Goal: Task Accomplishment & Management: Manage account settings

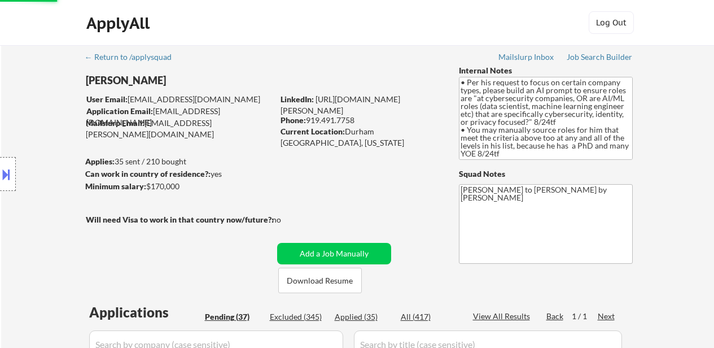
select select ""excluded__bad_match_""
select select ""pending""
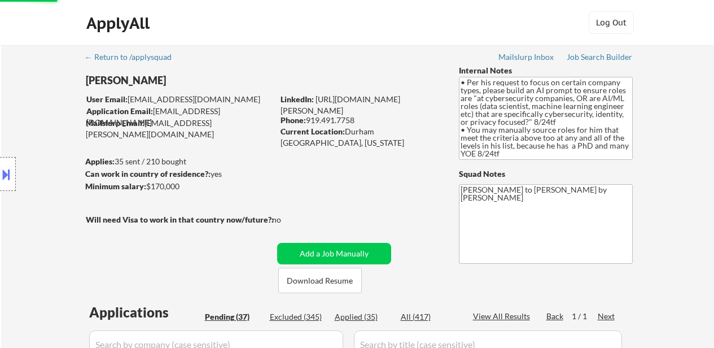
select select ""pending""
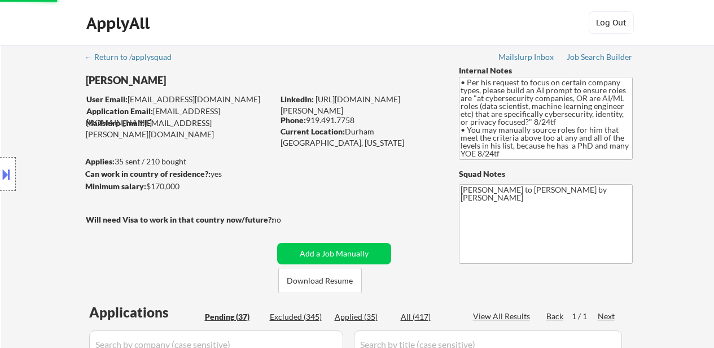
select select ""pending""
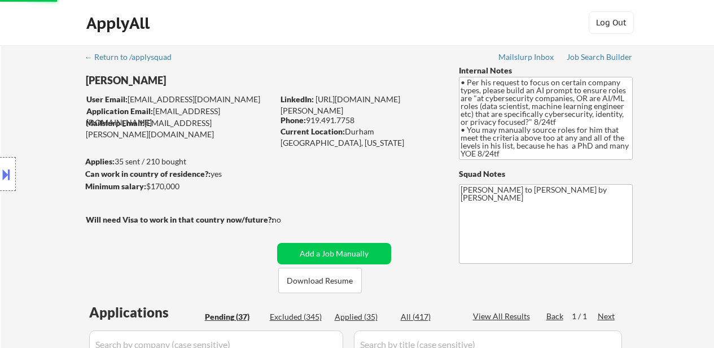
select select ""pending""
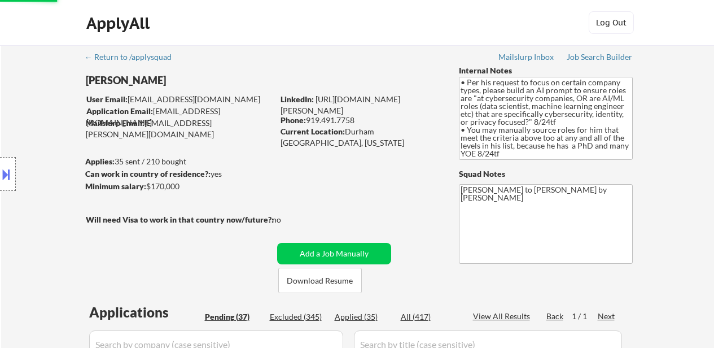
select select ""pending""
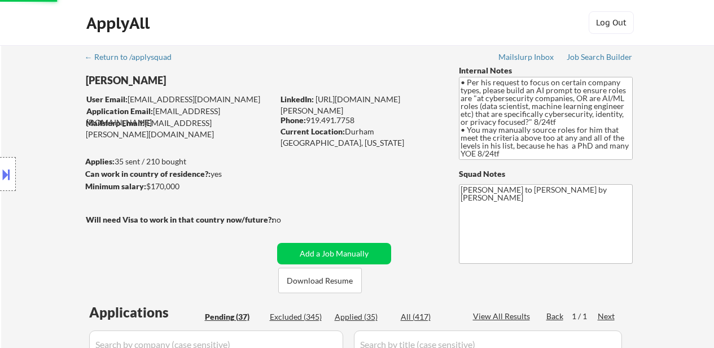
select select ""pending""
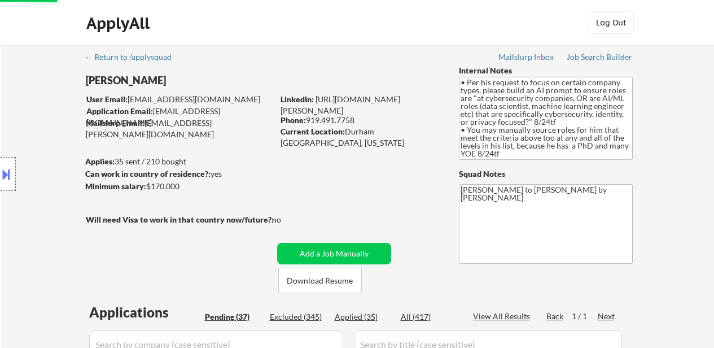
select select ""pending""
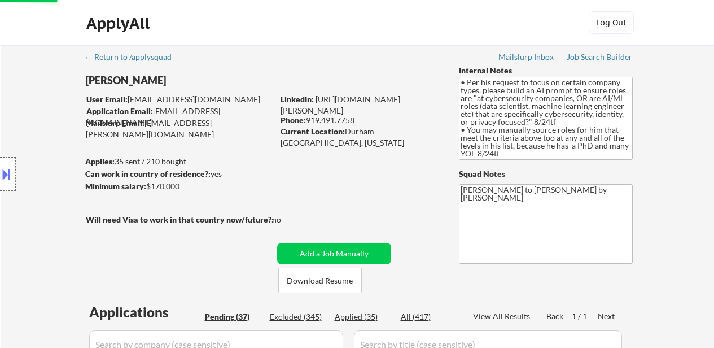
select select ""pending""
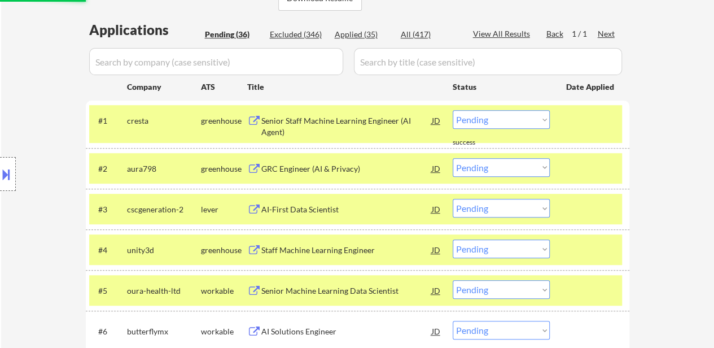
click at [519, 120] on select "Choose an option... Pending Applied Excluded (Questions) Excluded (Expired) Exc…" at bounding box center [501, 119] width 97 height 19
click at [453, 110] on select "Choose an option... Pending Applied Excluded (Questions) Excluded (Expired) Exc…" at bounding box center [501, 119] width 97 height 19
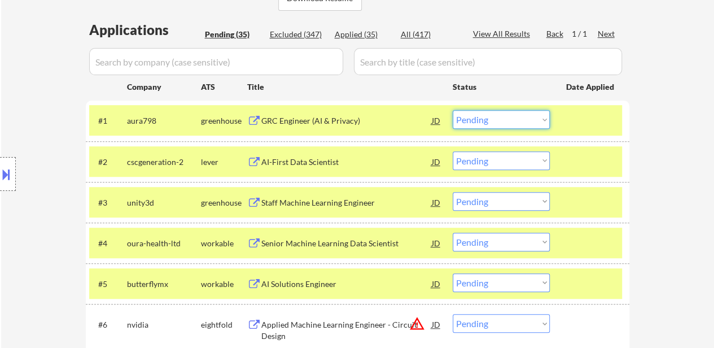
click at [533, 119] on select "Choose an option... Pending Applied Excluded (Questions) Excluded (Expired) Exc…" at bounding box center [501, 119] width 97 height 19
click at [453, 110] on select "Choose an option... Pending Applied Excluded (Questions) Excluded (Expired) Exc…" at bounding box center [501, 119] width 97 height 19
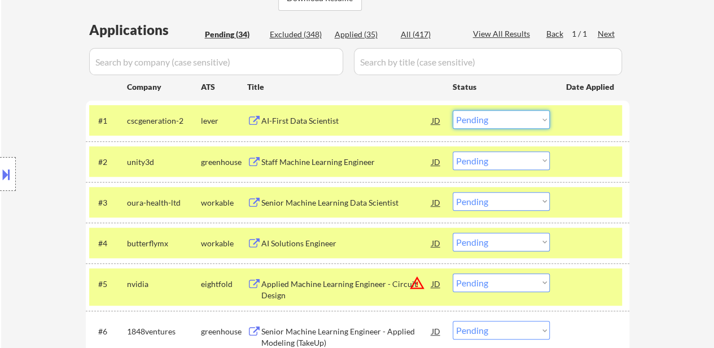
click at [523, 118] on select "Choose an option... Pending Applied Excluded (Questions) Excluded (Expired) Exc…" at bounding box center [501, 119] width 97 height 19
click at [453, 110] on select "Choose an option... Pending Applied Excluded (Questions) Excluded (Expired) Exc…" at bounding box center [501, 119] width 97 height 19
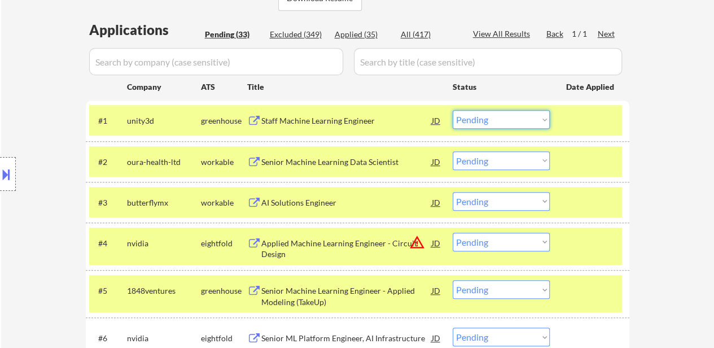
click at [513, 115] on select "Choose an option... Pending Applied Excluded (Questions) Excluded (Expired) Exc…" at bounding box center [501, 119] width 97 height 19
click at [453, 110] on select "Choose an option... Pending Applied Excluded (Questions) Excluded (Expired) Exc…" at bounding box center [501, 119] width 97 height 19
select select ""pending""
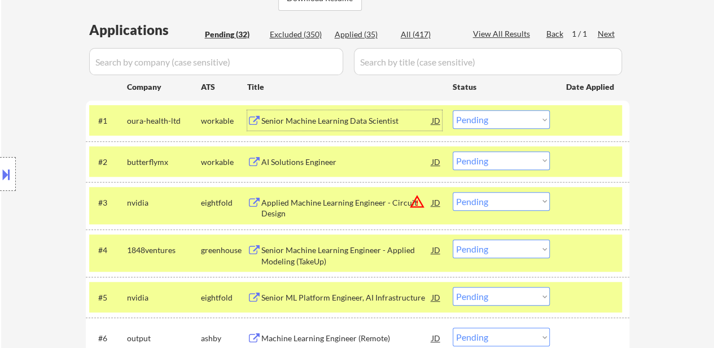
click at [310, 120] on div "Senior Machine Learning Data Scientist" at bounding box center [346, 120] width 170 height 11
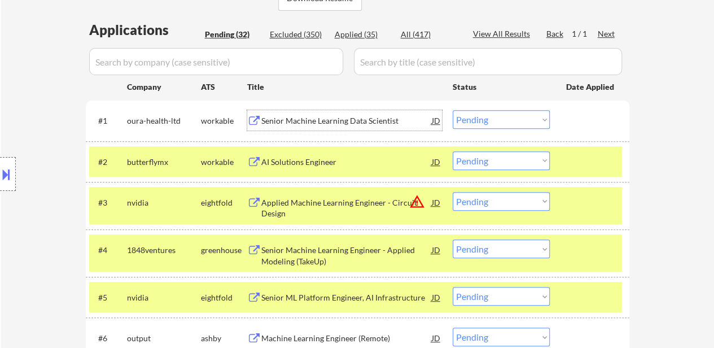
click at [281, 159] on div "AI Solutions Engineer" at bounding box center [346, 161] width 170 height 11
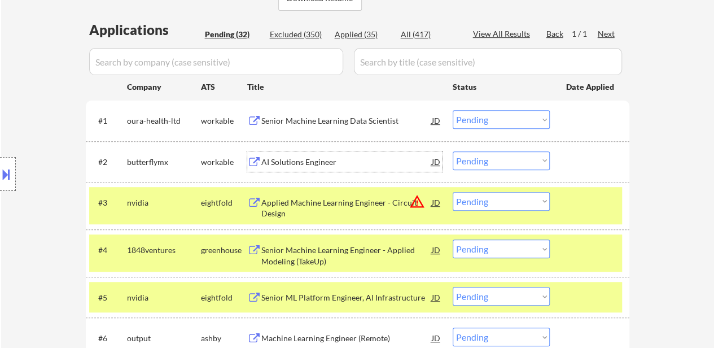
click at [335, 207] on div "Applied Machine Learning Engineer - Circuit Design" at bounding box center [346, 208] width 170 height 22
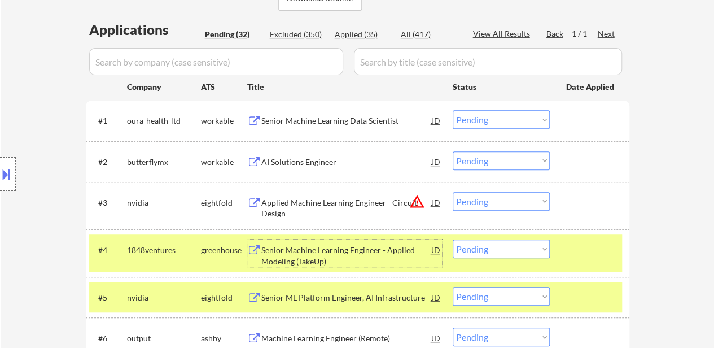
click at [370, 249] on div "Senior Machine Learning Engineer - Applied Modeling (TakeUp)" at bounding box center [346, 255] width 170 height 22
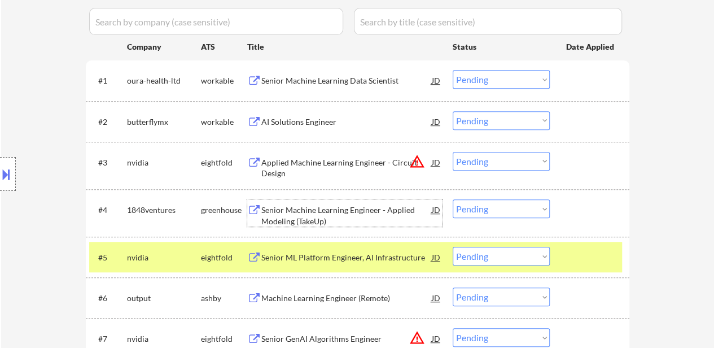
scroll to position [339, 0]
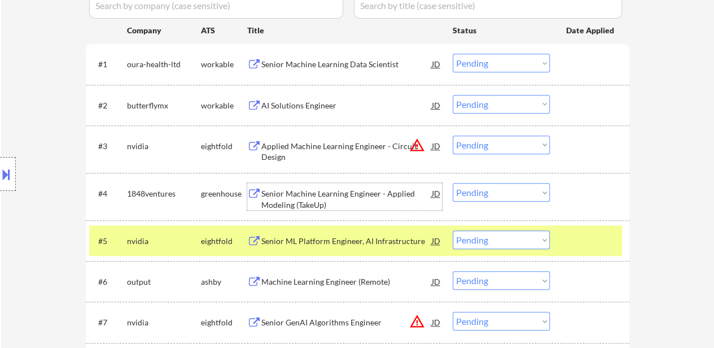
click at [339, 247] on div "Senior ML Platform Engineer, AI Infrastructure" at bounding box center [346, 240] width 170 height 20
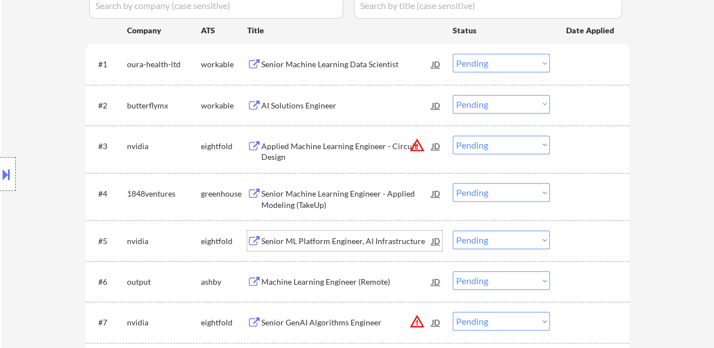
click at [496, 240] on select "Choose an option... Pending Applied Excluded (Questions) Excluded (Expired) Exc…" at bounding box center [501, 239] width 97 height 19
select select ""excluded__other_""
click at [453, 230] on select "Choose an option... Pending Applied Excluded (Questions) Excluded (Expired) Exc…" at bounding box center [501, 239] width 97 height 19
click at [491, 145] on select "Choose an option... Pending Applied Excluded (Questions) Excluded (Expired) Exc…" at bounding box center [501, 144] width 97 height 19
select select ""excluded__other_""
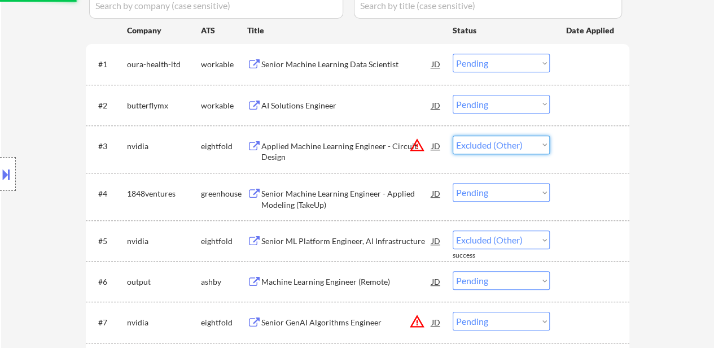
click at [453, 135] on select "Choose an option... Pending Applied Excluded (Questions) Excluded (Expired) Exc…" at bounding box center [501, 144] width 97 height 19
select select ""pending""
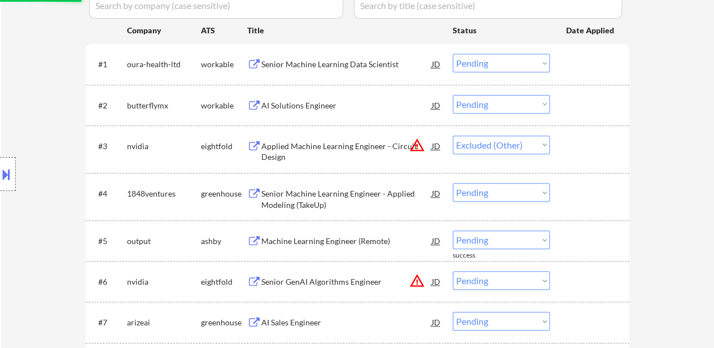
select select ""pending""
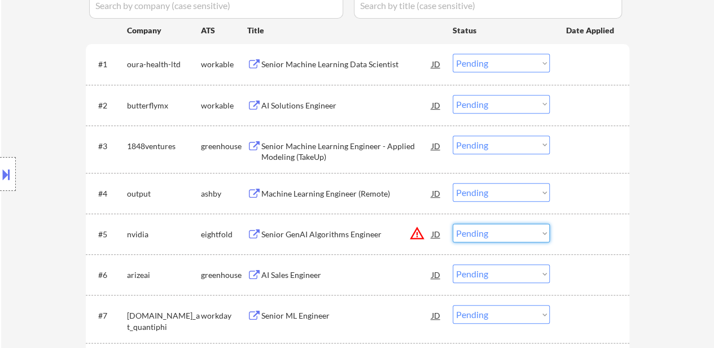
click at [501, 237] on select "Choose an option... Pending Applied Excluded (Questions) Excluded (Expired) Exc…" at bounding box center [501, 233] width 97 height 19
click at [453, 224] on select "Choose an option... Pending Applied Excluded (Questions) Excluded (Expired) Exc…" at bounding box center [501, 233] width 97 height 19
select select ""pending""
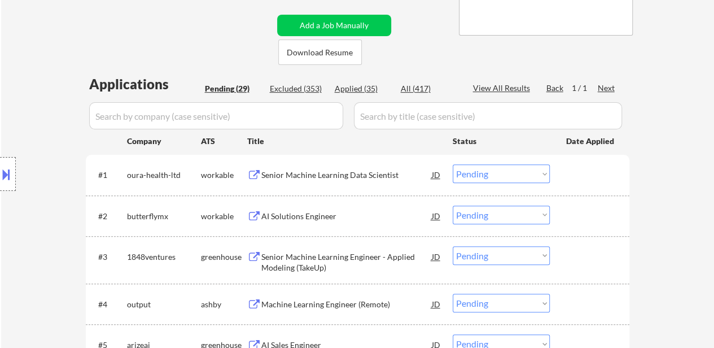
scroll to position [226, 0]
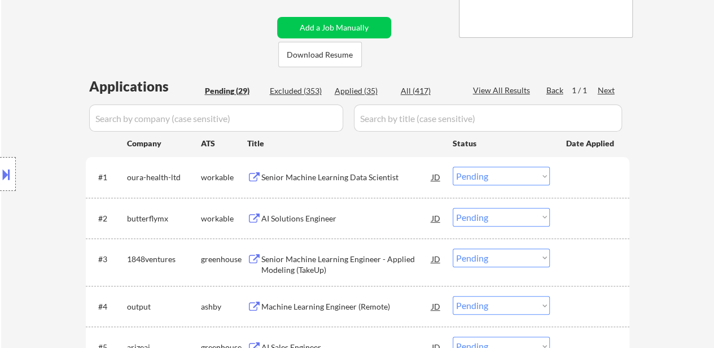
click at [306, 89] on div "Excluded (353)" at bounding box center [298, 90] width 56 height 11
select select ""excluded__location_""
select select ""excluded__expired_""
select select ""excluded__salary_""
select select ""excluded""
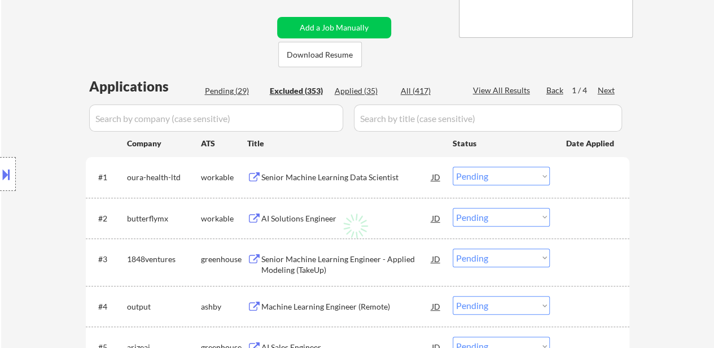
select select ""excluded__bad_match_""
select select ""excluded__salary_""
select select ""excluded__expired_""
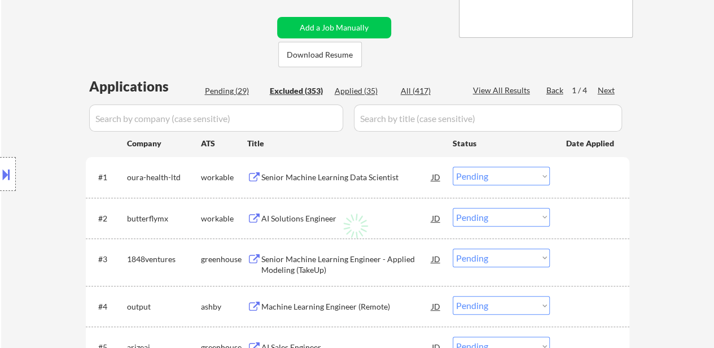
select select ""excluded__other_""
select select ""excluded""
select select ""excluded__bad_match_""
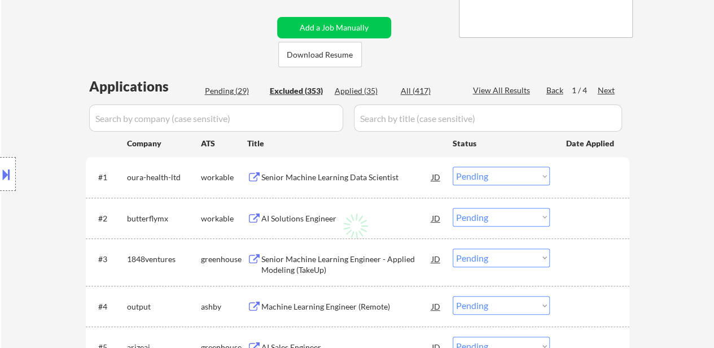
select select ""excluded""
select select ""excluded__expired_""
select select ""excluded__bad_match_""
select select ""excluded__expired_""
select select ""excluded""
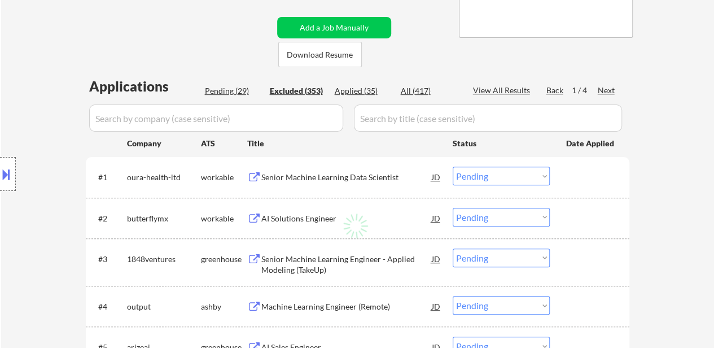
select select ""excluded__bad_match_""
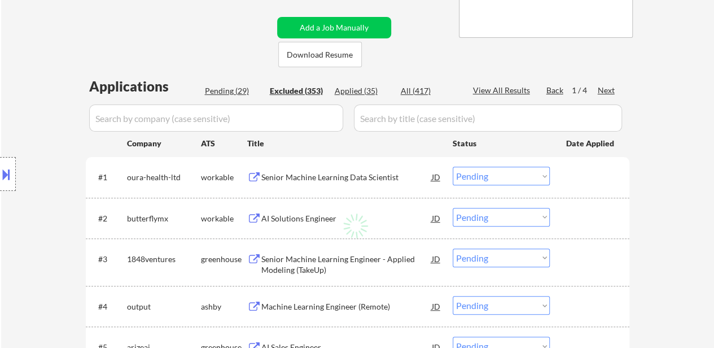
select select ""excluded__salary_""
select select ""excluded__bad_match_""
select select ""excluded__salary_""
select select ""excluded__other_""
select select ""excluded""
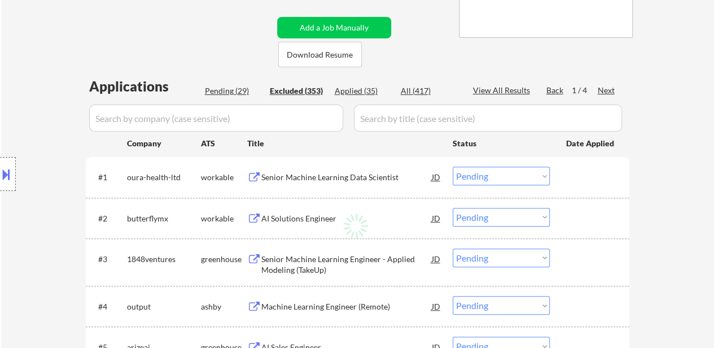
select select ""excluded__expired_""
select select ""excluded__bad_match_""
select select ""excluded__salary_""
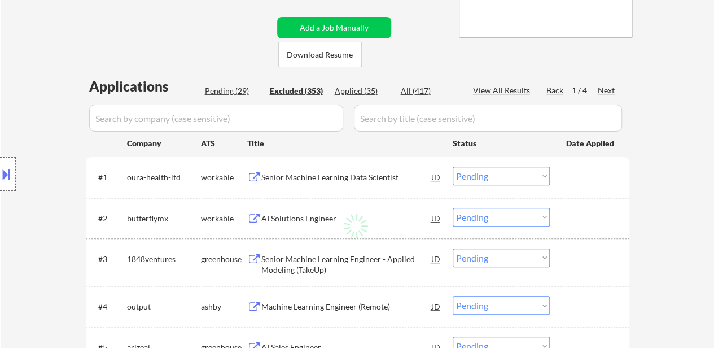
select select ""excluded__location_""
select select ""excluded__expired_""
select select ""excluded""
select select ""excluded__bad_match_""
select select ""excluded__salary_""
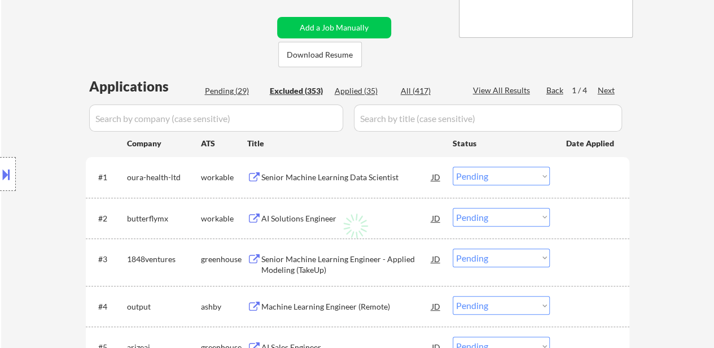
select select ""excluded__bad_match_""
select select ""excluded""
select select ""excluded__bad_match_""
select select ""excluded""
select select ""excluded__bad_match_""
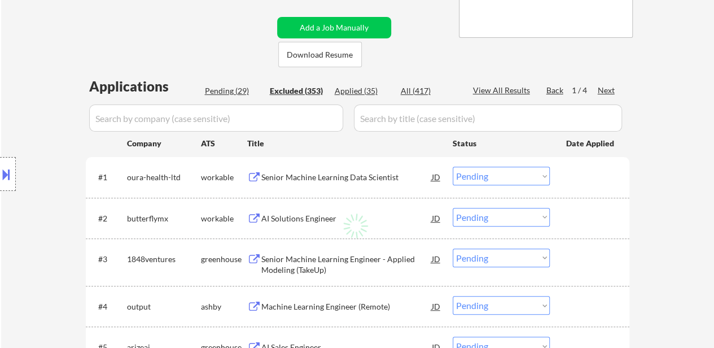
select select ""excluded__bad_match_""
select select ""excluded__salary_""
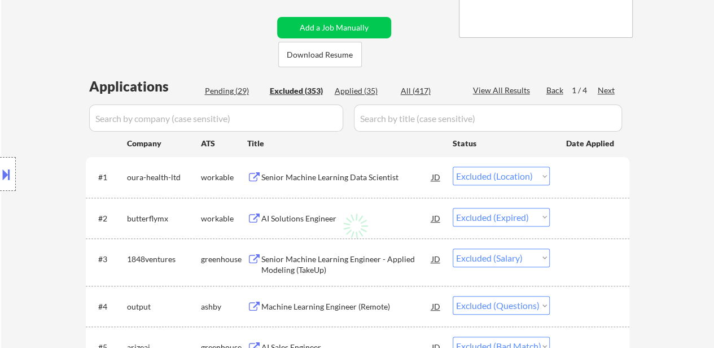
select select ""excluded__salary_""
select select ""excluded__expired_""
select select ""excluded__salary_""
select select ""excluded__other_""
select select ""excluded__expired_""
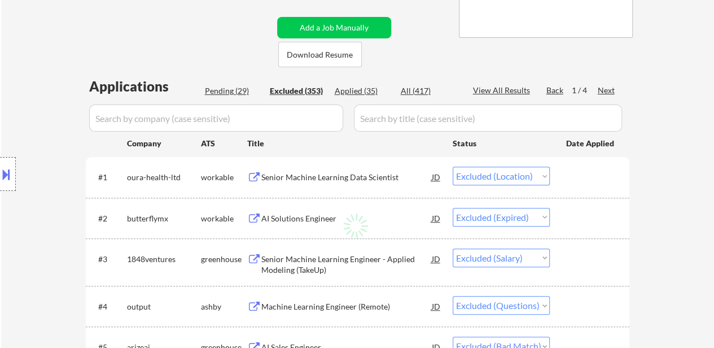
select select ""excluded__salary_""
select select ""excluded__location_""
select select ""excluded__bad_match_""
select select ""excluded""
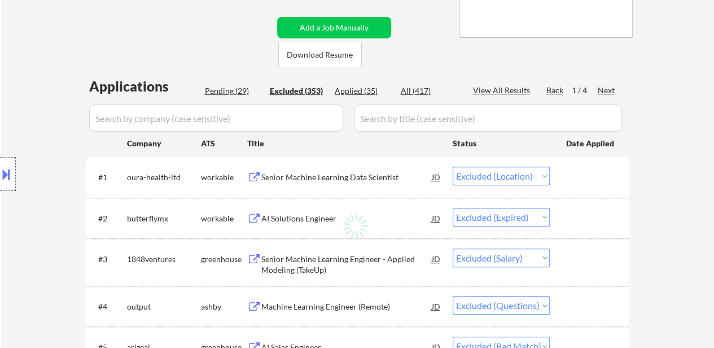
select select ""excluded""
select select ""excluded__other_""
select select ""excluded__salary_""
select select ""excluded__location_""
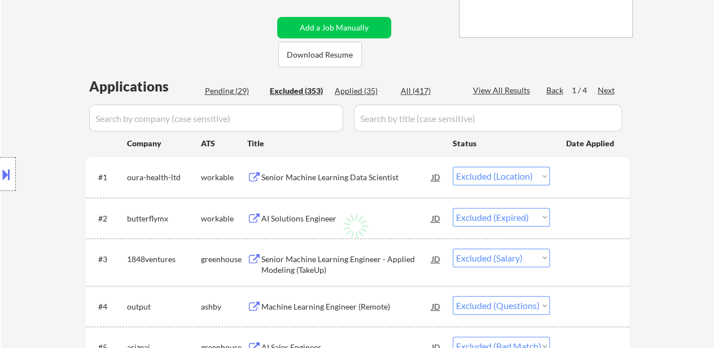
select select ""excluded__bad_match_""
select select ""excluded__salary_""
select select ""excluded__location_""
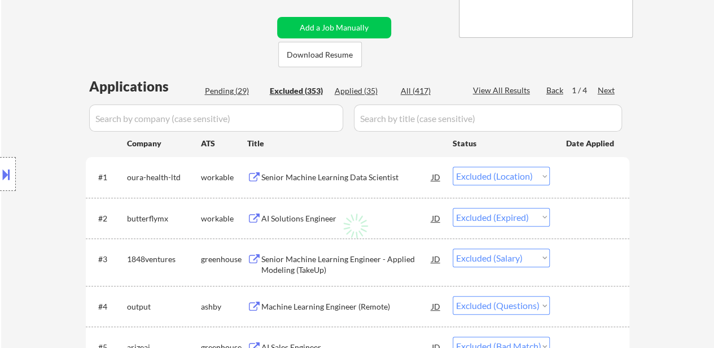
select select ""excluded__bad_match_""
select select ""excluded__salary_""
select select ""excluded__expired_""
select select ""excluded""
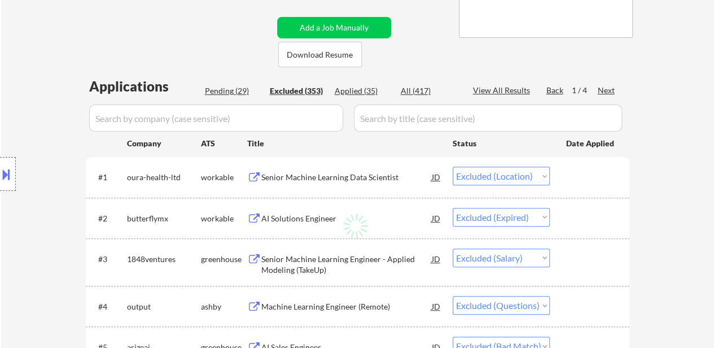
select select ""excluded__expired_""
select select ""excluded__bad_match_""
select select ""excluded""
select select ""excluded__salary_""
select select ""excluded__bad_match_""
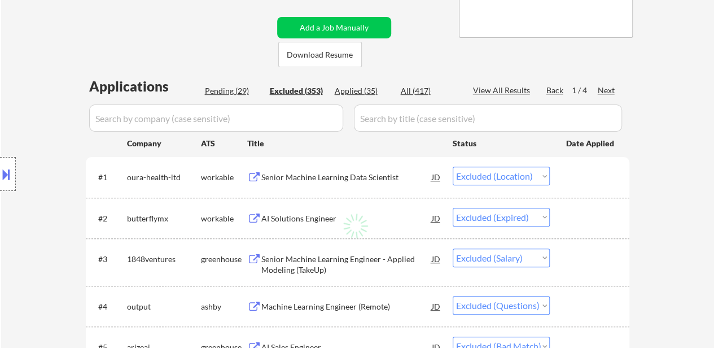
select select ""excluded__bad_match_""
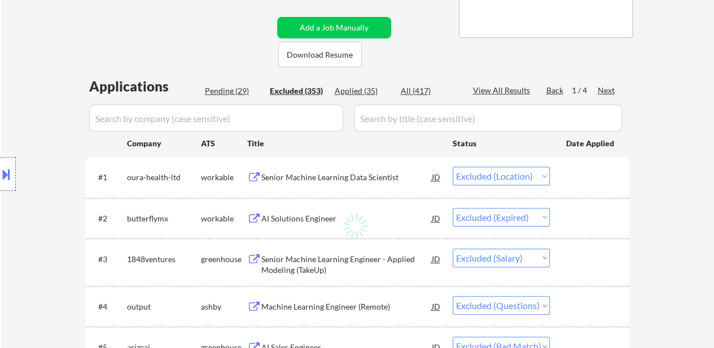
select select ""excluded__bad_match_""
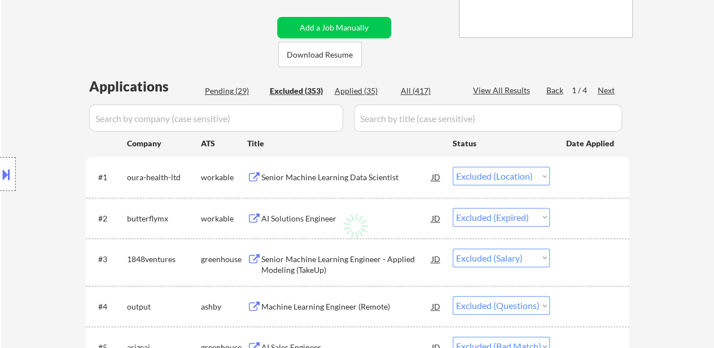
select select ""excluded__bad_match_""
select select ""excluded__salary_""
select select ""excluded__expired_""
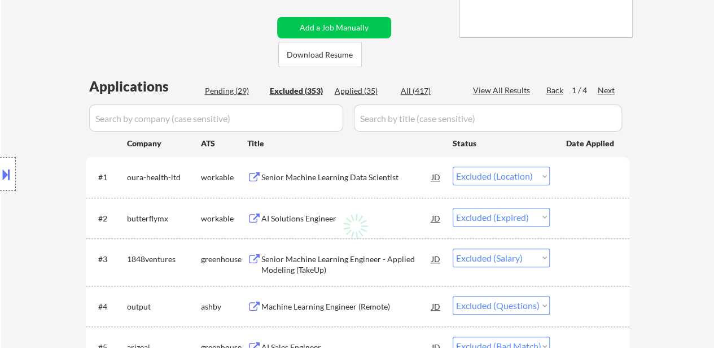
select select ""excluded__other_""
select select ""excluded__bad_match_""
select select ""excluded__expired_""
select select ""excluded__bad_match_""
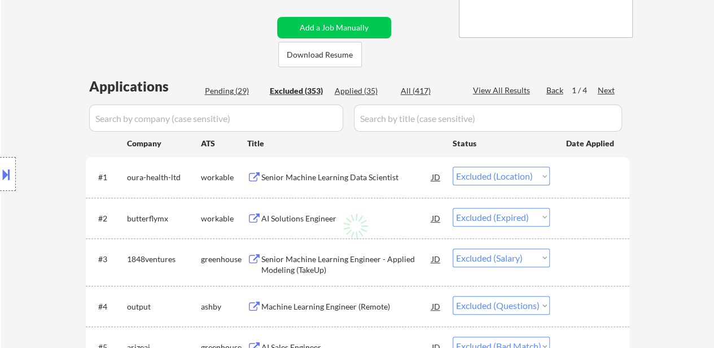
select select ""excluded__bad_match_""
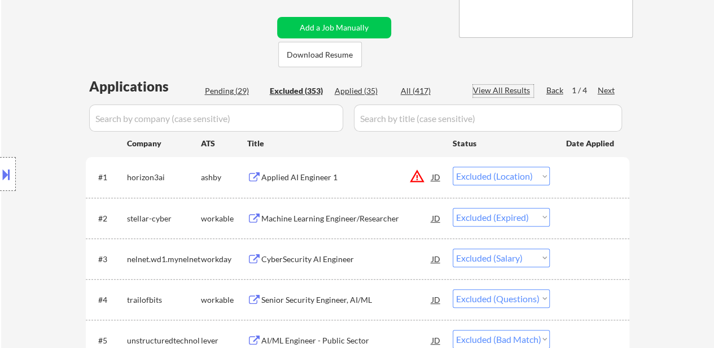
click at [511, 88] on div "View All Results" at bounding box center [503, 90] width 60 height 11
select select ""excluded__bad_match_""
select select ""excluded__salary_""
select select ""excluded__bad_match_""
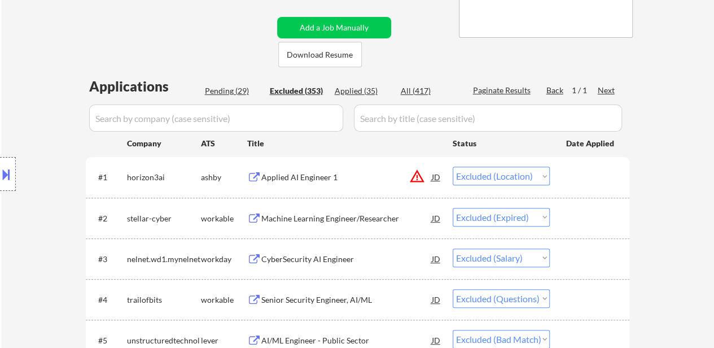
select select ""excluded__other_""
select select ""excluded__expired_""
select select ""excluded__location_""
select select ""excluded__bad_match_""
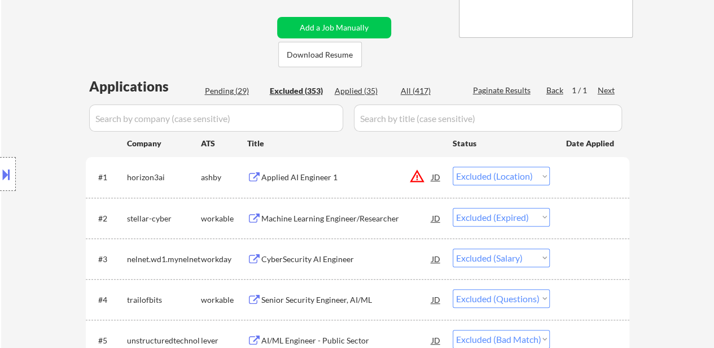
select select ""excluded__bad_match_""
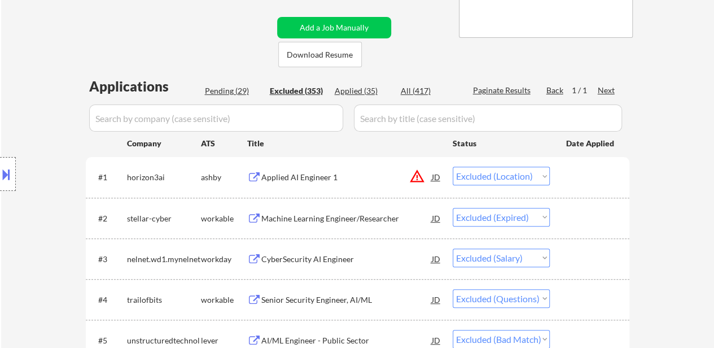
select select ""excluded__bad_match_""
select select ""excluded__location_""
select select ""excluded__bad_match_""
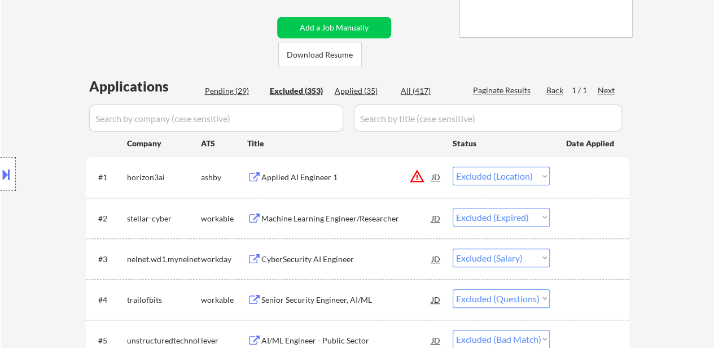
select select ""excluded__bad_match_""
select select ""excluded__expired_""
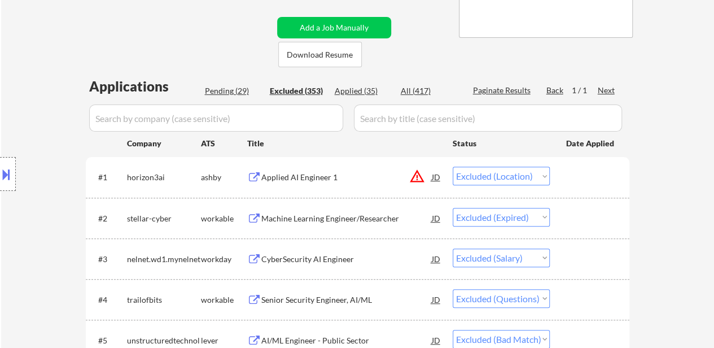
select select ""excluded__other_""
select select ""excluded__bad_match_""
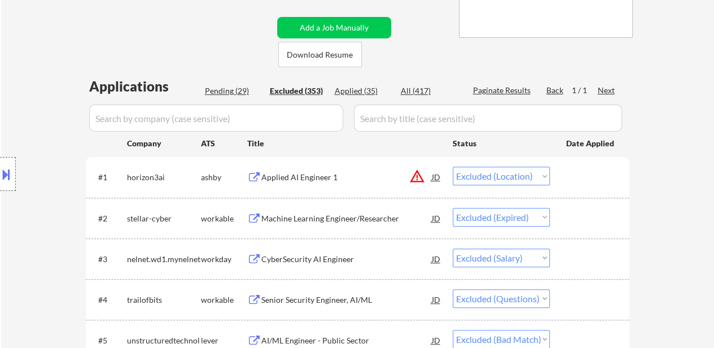
select select ""excluded__bad_match_""
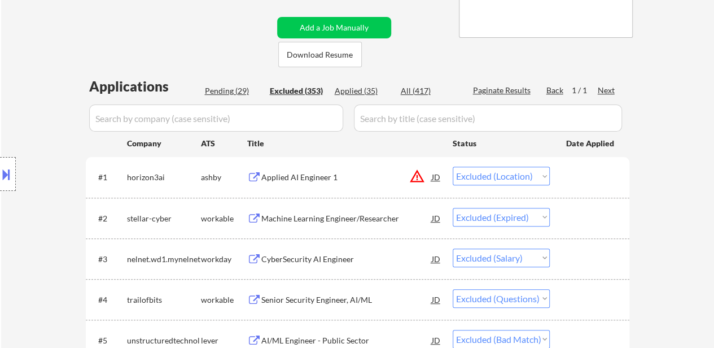
select select ""excluded__bad_match_""
select select ""excluded__expired_""
select select ""excluded__bad_match_""
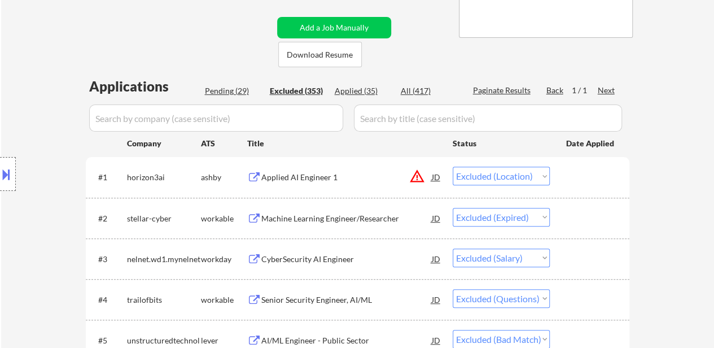
select select ""excluded__bad_match_""
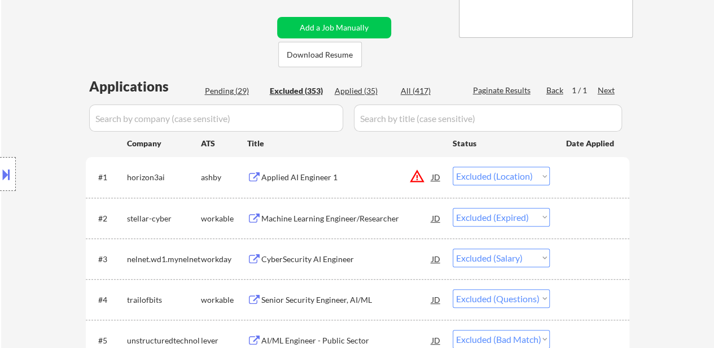
select select ""excluded__expired_""
select select ""excluded__bad_match_""
select select ""excluded__location_""
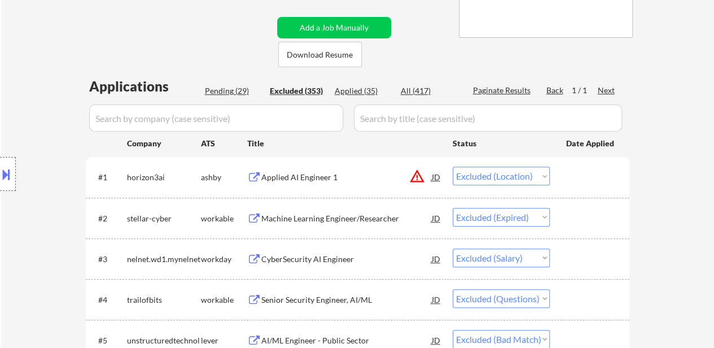
select select ""excluded__location_""
select select ""excluded__bad_match_""
select select ""excluded__expired_""
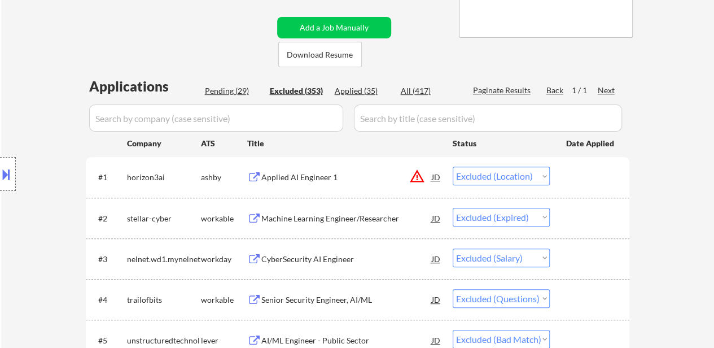
select select ""excluded__bad_match_""
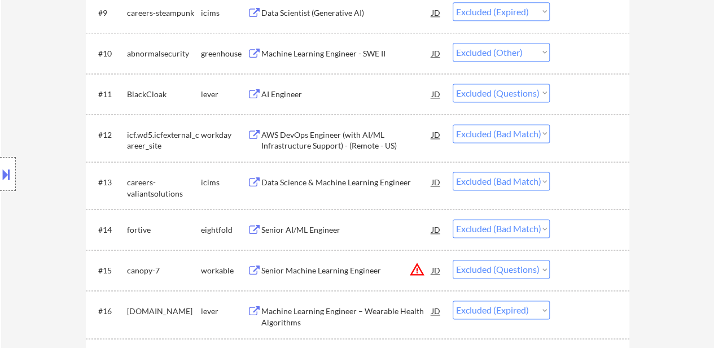
scroll to position [0, 0]
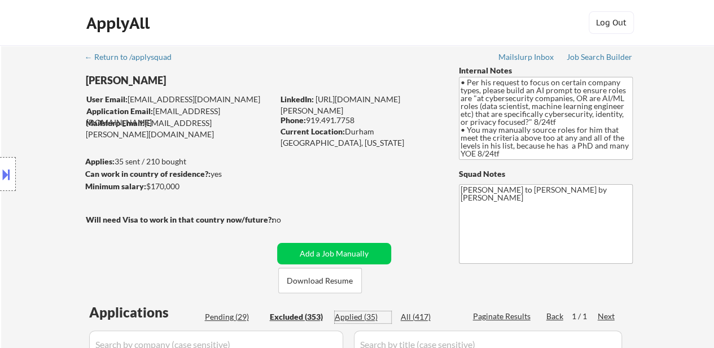
click at [351, 313] on div "Applied (35)" at bounding box center [363, 316] width 56 height 11
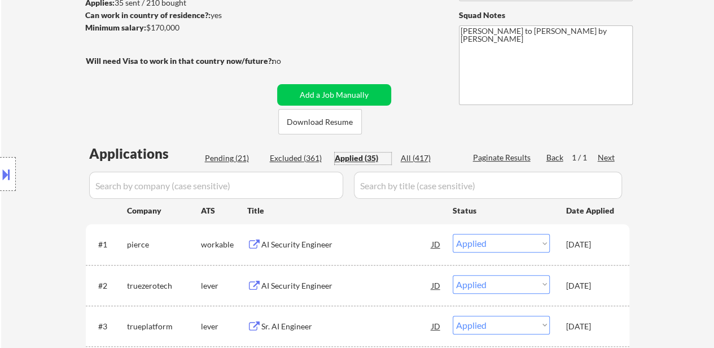
scroll to position [169, 0]
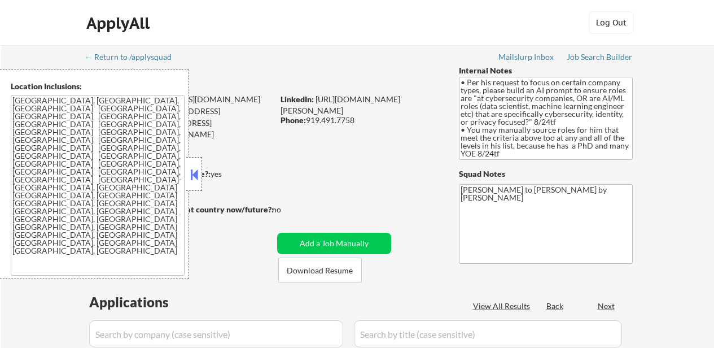
select select ""pending""
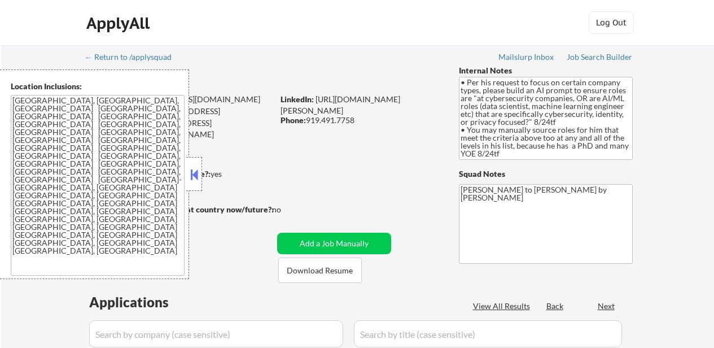
select select ""pending""
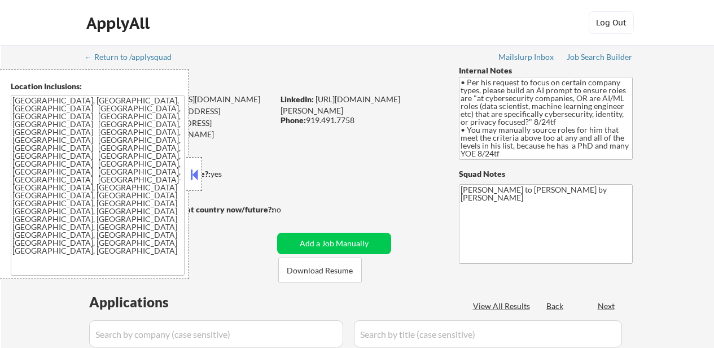
select select ""pending""
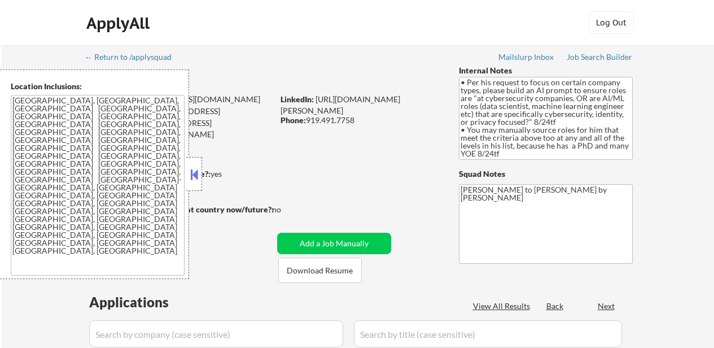
select select ""pending""
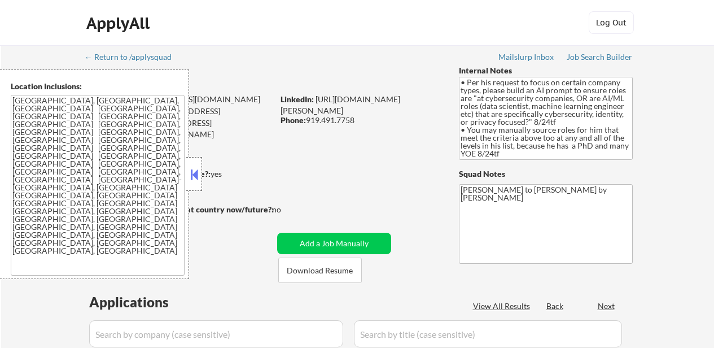
select select ""pending""
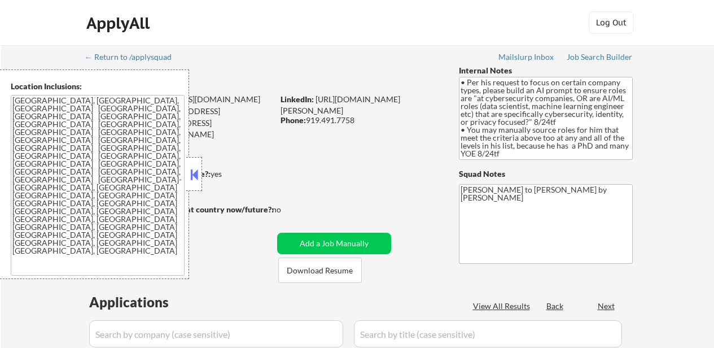
select select ""pending""
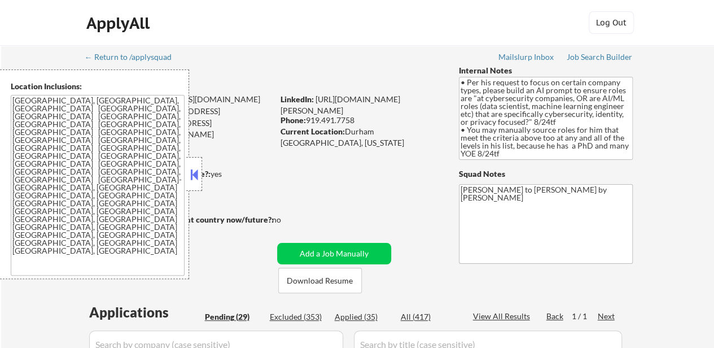
click at [196, 175] on button at bounding box center [194, 174] width 12 height 17
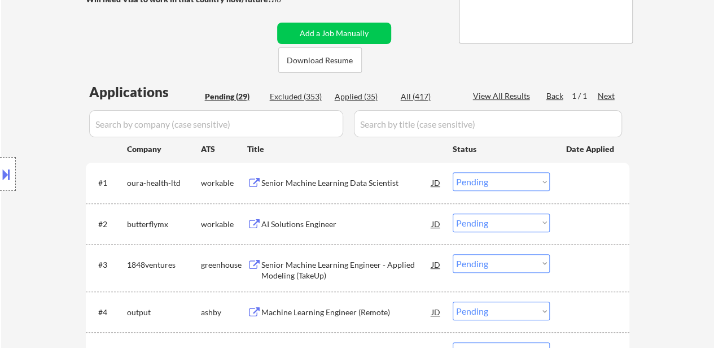
scroll to position [282, 0]
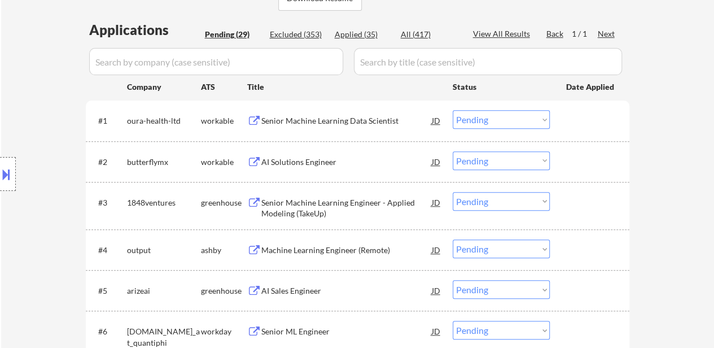
click at [351, 250] on div "Machine Learning Engineer (Remote)" at bounding box center [346, 249] width 170 height 11
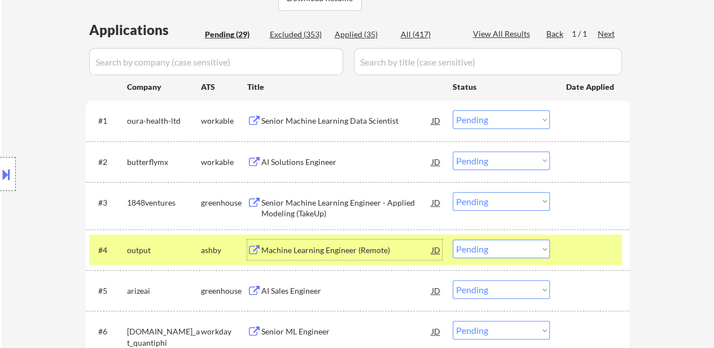
click at [300, 291] on div "AI Sales Engineer" at bounding box center [346, 290] width 170 height 11
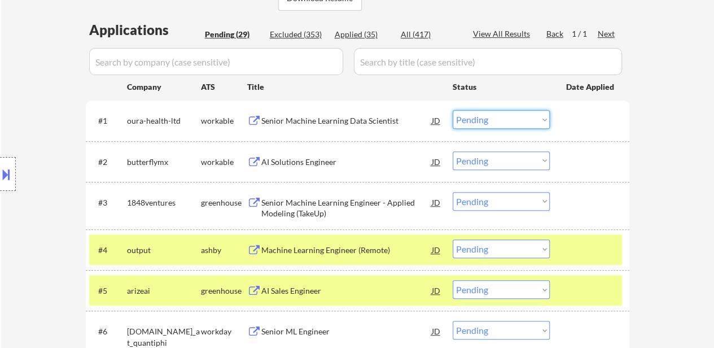
click at [533, 120] on select "Choose an option... Pending Applied Excluded (Questions) Excluded (Expired) Exc…" at bounding box center [501, 119] width 97 height 19
click at [453, 110] on select "Choose an option... Pending Applied Excluded (Questions) Excluded (Expired) Exc…" at bounding box center [501, 119] width 97 height 19
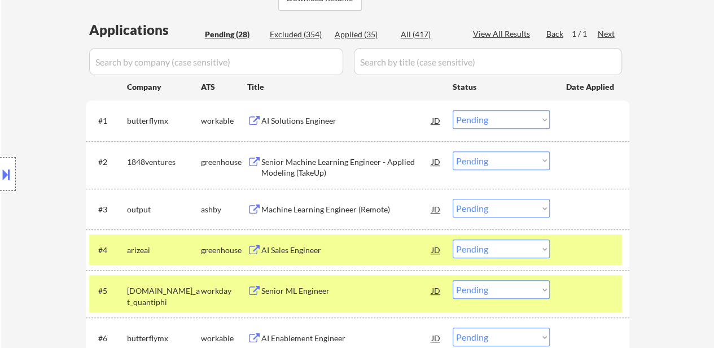
click at [291, 290] on div "Senior ML Engineer" at bounding box center [346, 290] width 170 height 11
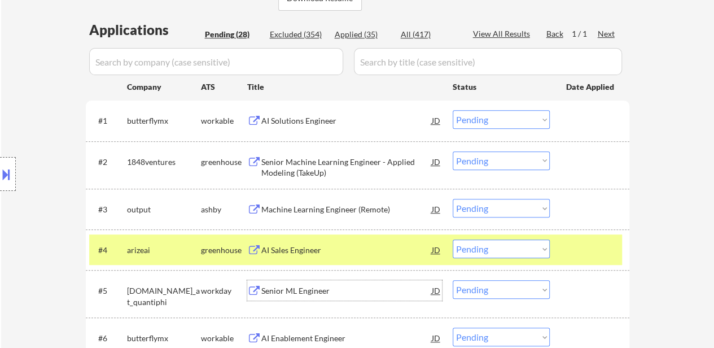
click at [483, 123] on select "Choose an option... Pending Applied Excluded (Questions) Excluded (Expired) Exc…" at bounding box center [501, 119] width 97 height 19
click at [453, 110] on select "Choose an option... Pending Applied Excluded (Questions) Excluded (Expired) Exc…" at bounding box center [501, 119] width 97 height 19
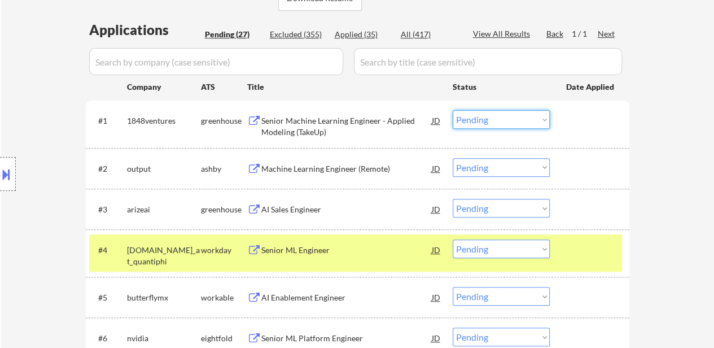
click at [517, 116] on select "Choose an option... Pending Applied Excluded (Questions) Excluded (Expired) Exc…" at bounding box center [501, 119] width 97 height 19
click at [453, 110] on select "Choose an option... Pending Applied Excluded (Questions) Excluded (Expired) Exc…" at bounding box center [501, 119] width 97 height 19
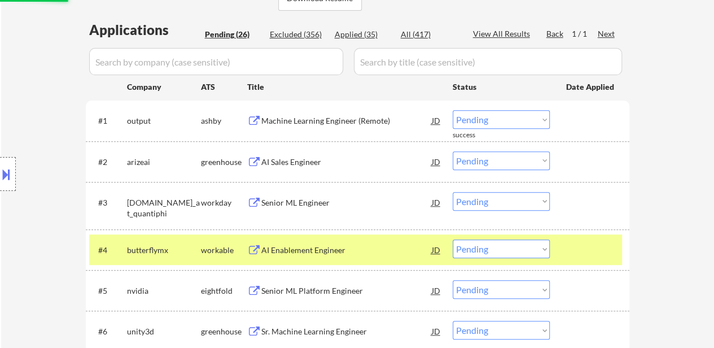
click at [517, 119] on select "Choose an option... Pending Applied Excluded (Questions) Excluded (Expired) Exc…" at bounding box center [501, 119] width 97 height 19
click at [453, 110] on select "Choose an option... Pending Applied Excluded (Questions) Excluded (Expired) Exc…" at bounding box center [501, 119] width 97 height 19
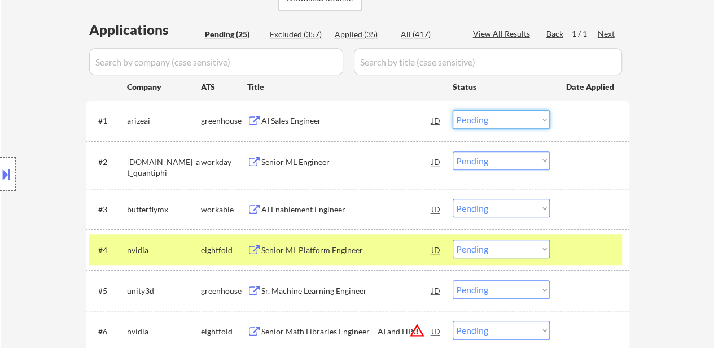
click at [502, 119] on select "Choose an option... Pending Applied Excluded (Questions) Excluded (Expired) Exc…" at bounding box center [501, 119] width 97 height 19
click at [453, 110] on select "Choose an option... Pending Applied Excluded (Questions) Excluded (Expired) Exc…" at bounding box center [501, 119] width 97 height 19
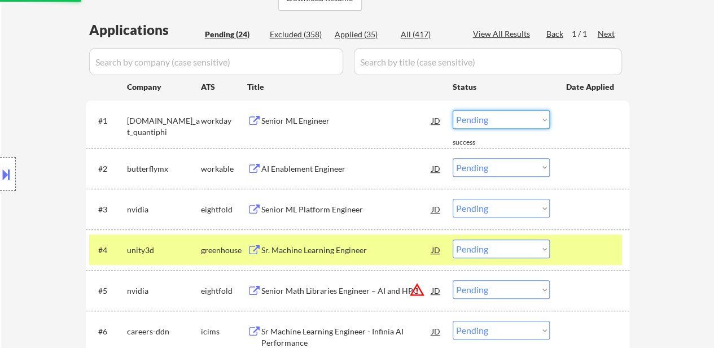
drag, startPoint x: 514, startPoint y: 116, endPoint x: 514, endPoint y: 124, distance: 7.3
click at [514, 116] on select "Choose an option... Pending Applied Excluded (Questions) Excluded (Expired) Exc…" at bounding box center [501, 119] width 97 height 19
click at [453, 110] on select "Choose an option... Pending Applied Excluded (Questions) Excluded (Expired) Exc…" at bounding box center [501, 119] width 97 height 19
select select ""pending""
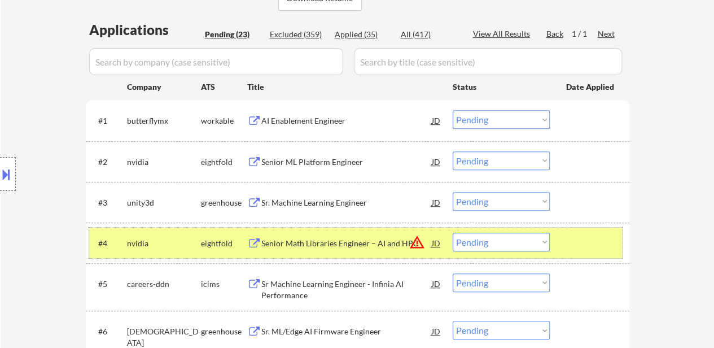
click at [586, 243] on div at bounding box center [591, 243] width 50 height 20
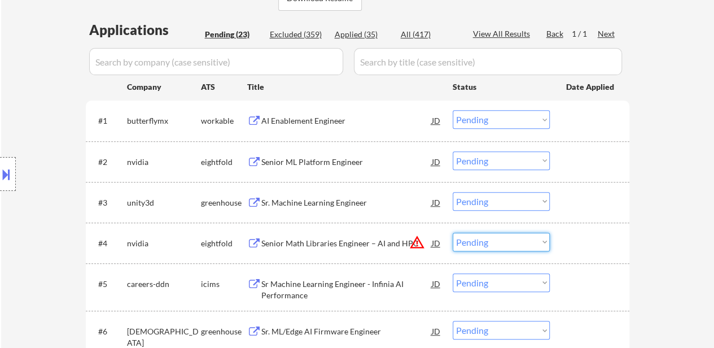
click at [479, 242] on select "Choose an option... Pending Applied Excluded (Questions) Excluded (Expired) Exc…" at bounding box center [501, 242] width 97 height 19
click at [453, 233] on select "Choose an option... Pending Applied Excluded (Questions) Excluded (Expired) Exc…" at bounding box center [501, 242] width 97 height 19
select select ""pending""
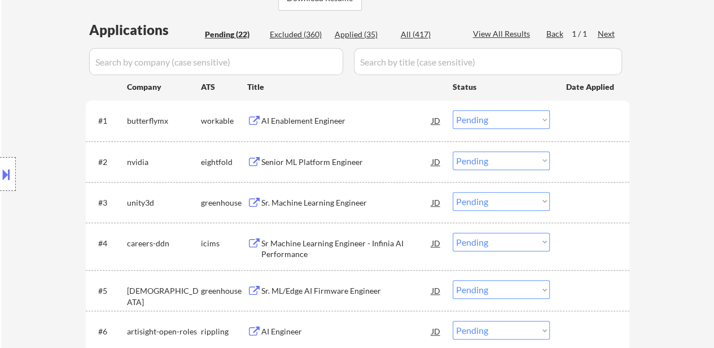
click at [474, 158] on select "Choose an option... Pending Applied Excluded (Questions) Excluded (Expired) Exc…" at bounding box center [501, 160] width 97 height 19
click at [453, 151] on select "Choose an option... Pending Applied Excluded (Questions) Excluded (Expired) Exc…" at bounding box center [501, 160] width 97 height 19
select select ""pending""
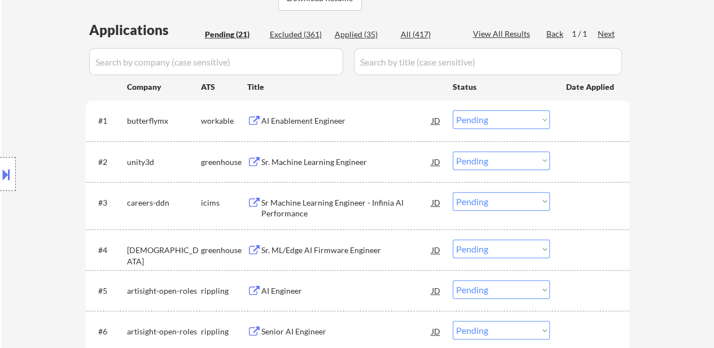
click at [329, 124] on div "AI Enablement Engineer" at bounding box center [346, 120] width 170 height 11
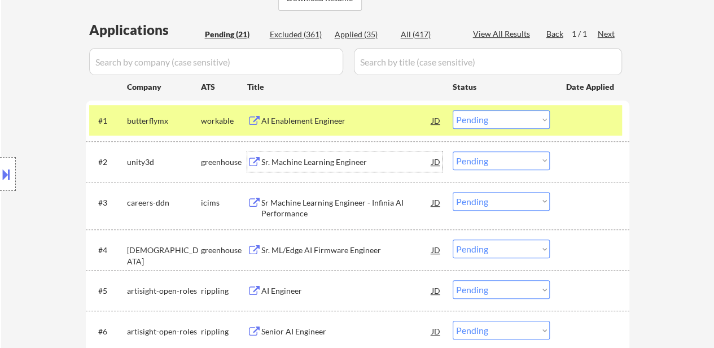
click at [306, 161] on div "Sr. Machine Learning Engineer" at bounding box center [346, 161] width 170 height 11
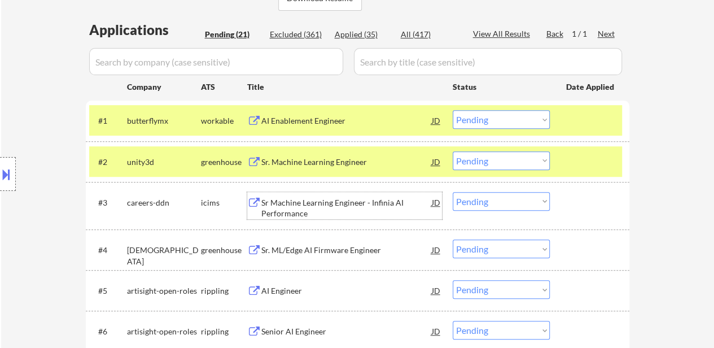
click at [349, 200] on div "Sr Machine Learning Engineer - Infinia AI Performance" at bounding box center [346, 208] width 170 height 22
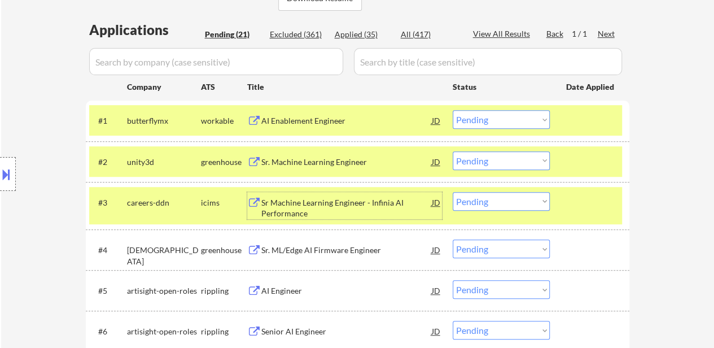
click at [307, 247] on div "Sr. ML/Edge AI Firmware Engineer" at bounding box center [346, 249] width 170 height 11
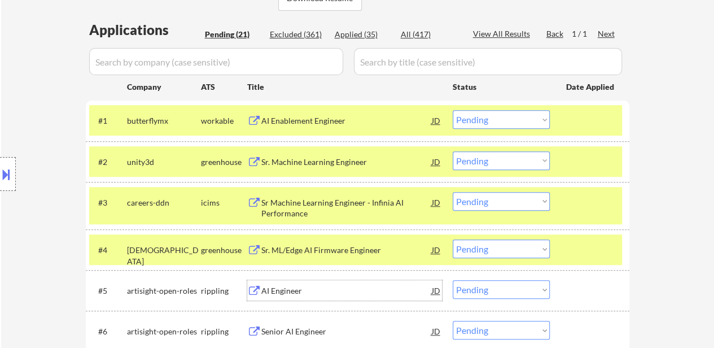
click at [292, 284] on div "AI Engineer" at bounding box center [346, 290] width 170 height 20
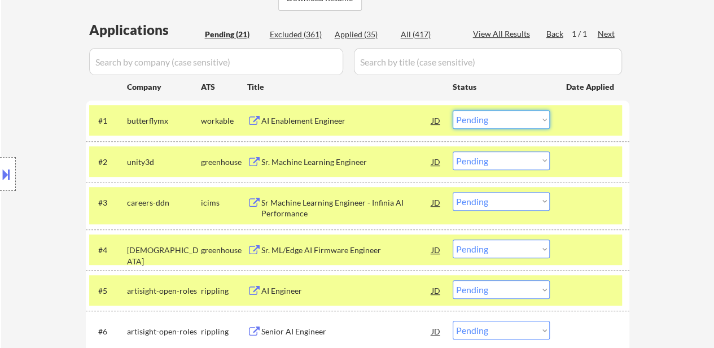
click at [534, 115] on select "Choose an option... Pending Applied Excluded (Questions) Excluded (Expired) Exc…" at bounding box center [501, 119] width 97 height 19
click at [453, 110] on select "Choose an option... Pending Applied Excluded (Questions) Excluded (Expired) Exc…" at bounding box center [501, 119] width 97 height 19
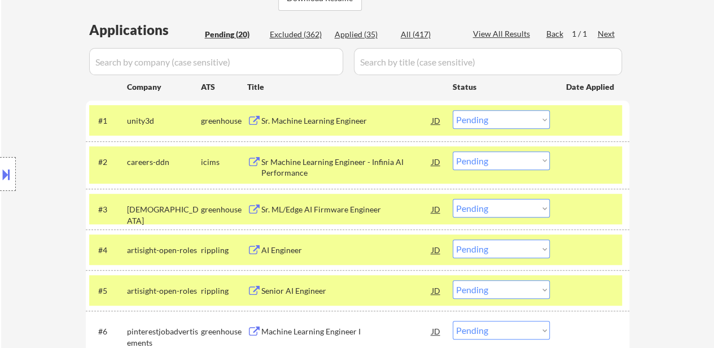
click at [623, 294] on div "#5 artisight-open-roles rippling Senior AI Engineer JD warning_amber Choose an …" at bounding box center [358, 290] width 544 height 41
click at [589, 285] on div at bounding box center [591, 290] width 50 height 20
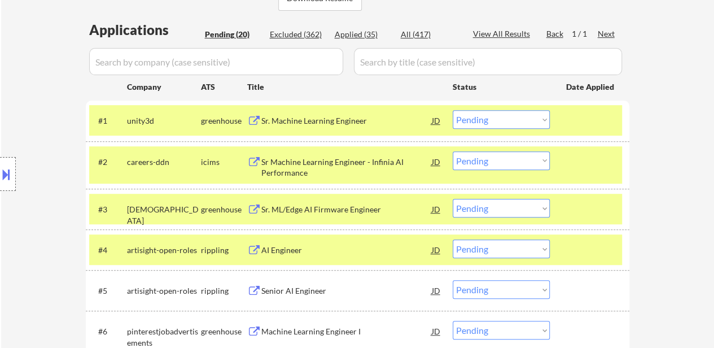
click at [534, 115] on select "Choose an option... Pending Applied Excluded (Questions) Excluded (Expired) Exc…" at bounding box center [501, 119] width 97 height 19
click at [453, 110] on select "Choose an option... Pending Applied Excluded (Questions) Excluded (Expired) Exc…" at bounding box center [501, 119] width 97 height 19
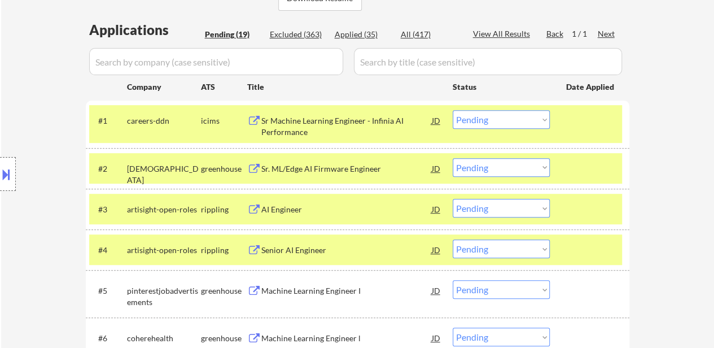
click at [576, 249] on div at bounding box center [591, 249] width 50 height 20
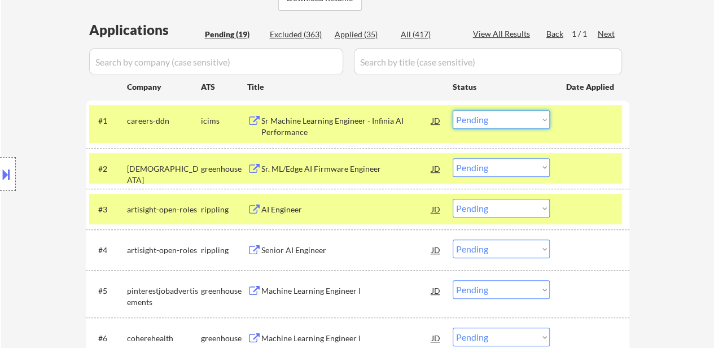
click at [478, 119] on select "Choose an option... Pending Applied Excluded (Questions) Excluded (Expired) Exc…" at bounding box center [501, 119] width 97 height 19
click at [453, 110] on select "Choose an option... Pending Applied Excluded (Questions) Excluded (Expired) Exc…" at bounding box center [501, 119] width 97 height 19
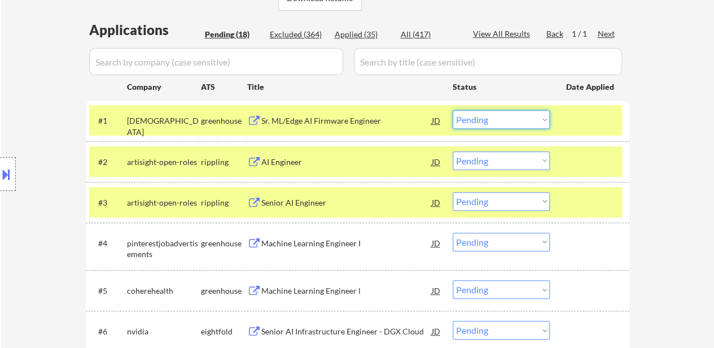
click at [504, 119] on select "Choose an option... Pending Applied Excluded (Questions) Excluded (Expired) Exc…" at bounding box center [501, 119] width 97 height 19
click at [453, 110] on select "Choose an option... Pending Applied Excluded (Questions) Excluded (Expired) Exc…" at bounding box center [501, 119] width 97 height 19
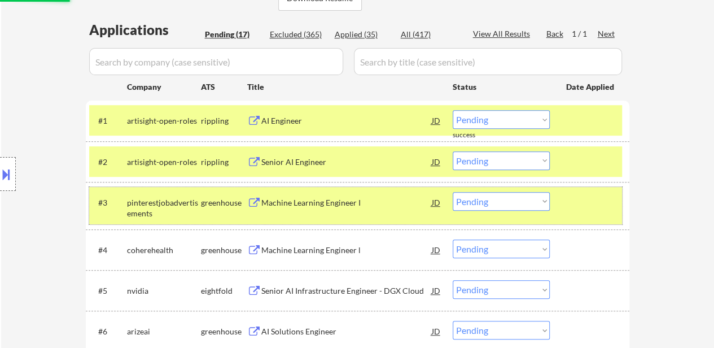
click at [594, 196] on div at bounding box center [591, 202] width 50 height 20
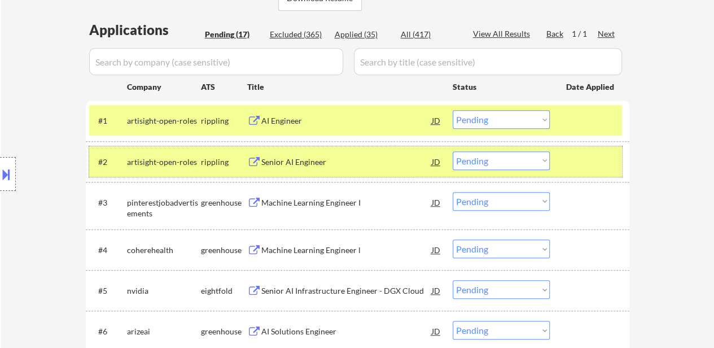
click at [594, 151] on div at bounding box center [591, 161] width 50 height 20
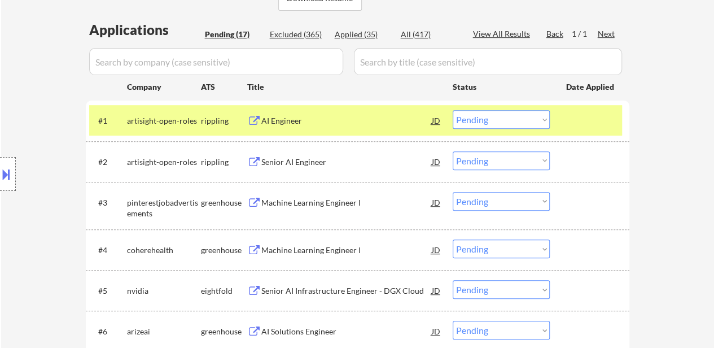
click at [525, 121] on select "Choose an option... Pending Applied Excluded (Questions) Excluded (Expired) Exc…" at bounding box center [501, 119] width 97 height 19
click at [453, 110] on select "Choose an option... Pending Applied Excluded (Questions) Excluded (Expired) Exc…" at bounding box center [501, 119] width 97 height 19
select select ""pending""
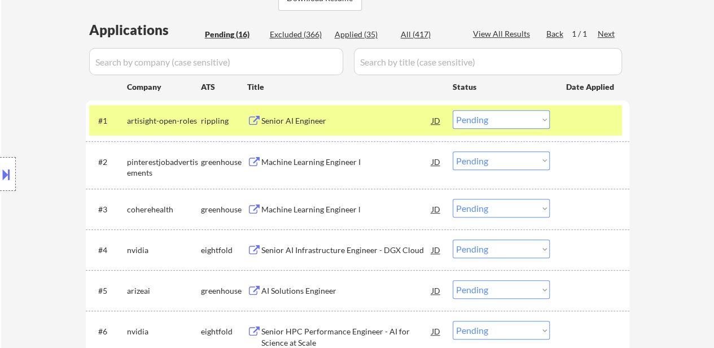
click at [560, 126] on div "#1 artisight-open-roles rippling Senior AI Engineer JD Choose an option... Pend…" at bounding box center [355, 120] width 533 height 30
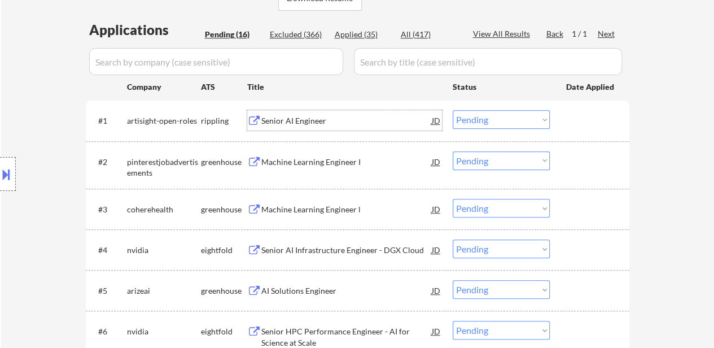
click at [294, 119] on div "Senior AI Engineer" at bounding box center [346, 120] width 170 height 11
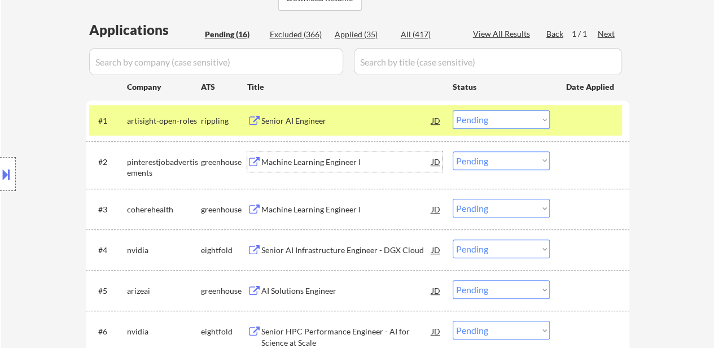
click at [301, 165] on div "Machine Learning Engineer I" at bounding box center [346, 161] width 170 height 11
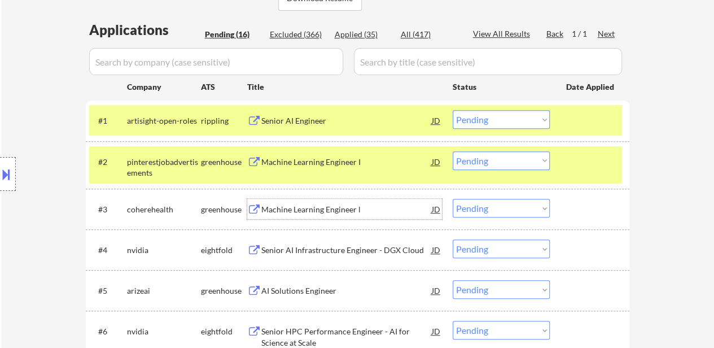
click at [318, 204] on div "Machine Learning Engineer l" at bounding box center [346, 209] width 170 height 11
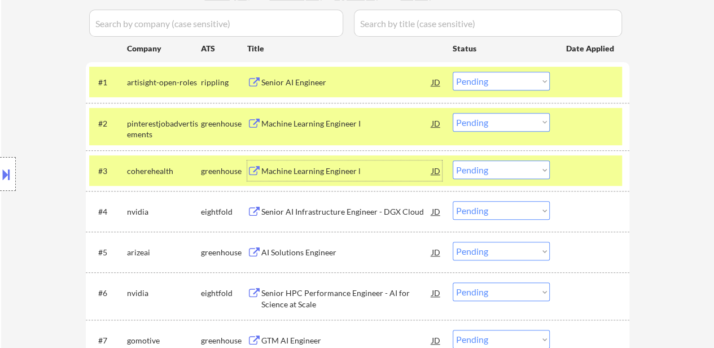
scroll to position [339, 0]
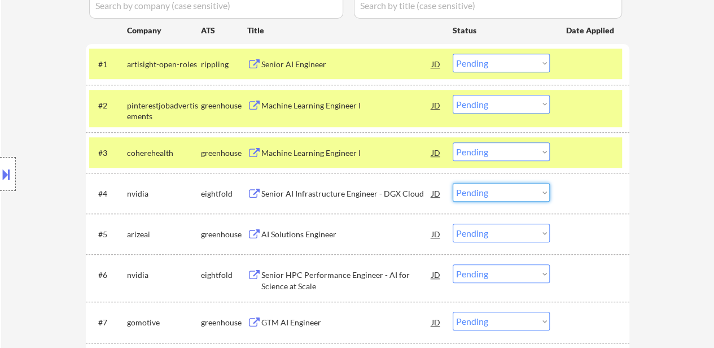
click at [493, 195] on select "Choose an option... Pending Applied Excluded (Questions) Excluded (Expired) Exc…" at bounding box center [501, 192] width 97 height 19
click at [453, 183] on select "Choose an option... Pending Applied Excluded (Questions) Excluded (Expired) Exc…" at bounding box center [501, 192] width 97 height 19
select select ""pending""
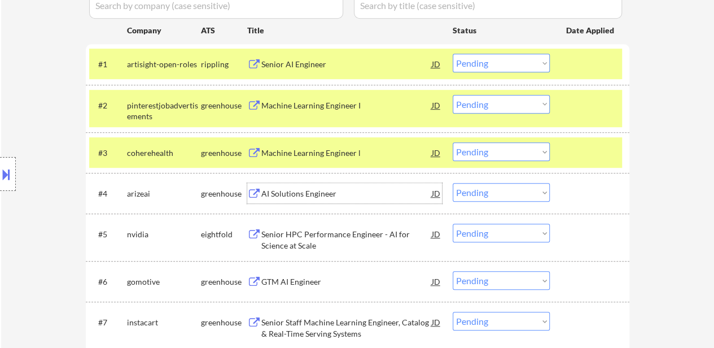
click at [314, 192] on div "AI Solutions Engineer" at bounding box center [346, 193] width 170 height 11
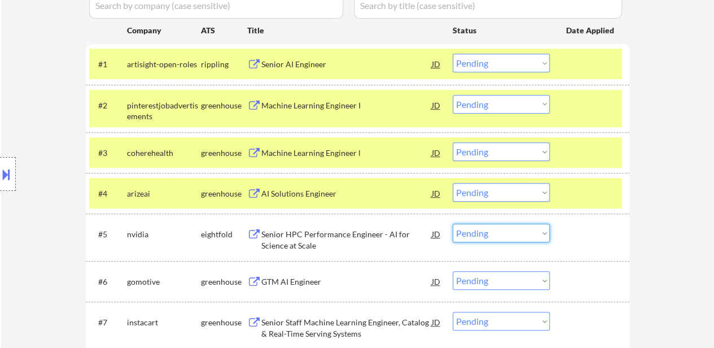
click at [493, 234] on select "Choose an option... Pending Applied Excluded (Questions) Excluded (Expired) Exc…" at bounding box center [501, 233] width 97 height 19
click at [453, 224] on select "Choose an option... Pending Applied Excluded (Questions) Excluded (Expired) Exc…" at bounding box center [501, 233] width 97 height 19
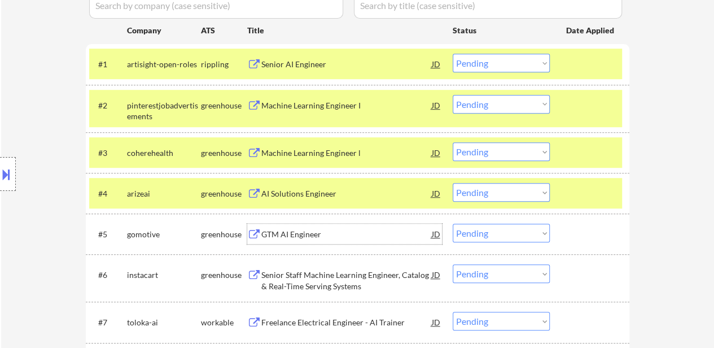
click at [303, 234] on div "GTM AI Engineer" at bounding box center [346, 234] width 170 height 11
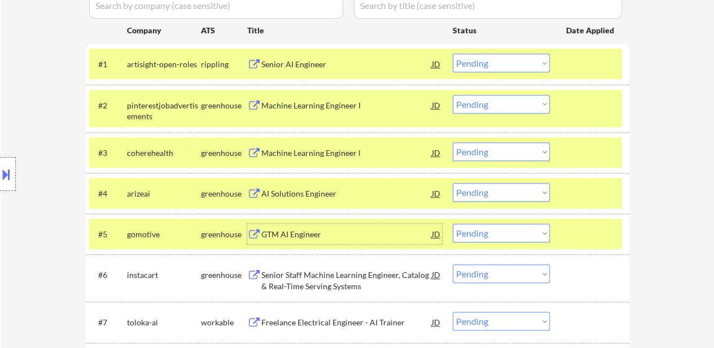
drag, startPoint x: 508, startPoint y: 237, endPoint x: 508, endPoint y: 224, distance: 13.6
click at [508, 237] on select "Choose an option... Pending Applied Excluded (Questions) Excluded (Expired) Exc…" at bounding box center [501, 233] width 97 height 19
click at [453, 224] on select "Choose an option... Pending Applied Excluded (Questions) Excluded (Expired) Exc…" at bounding box center [501, 233] width 97 height 19
click at [382, 275] on div "Senior Staff Machine Learning Engineer, Catalog & Real-Time Serving Systems" at bounding box center [346, 280] width 170 height 22
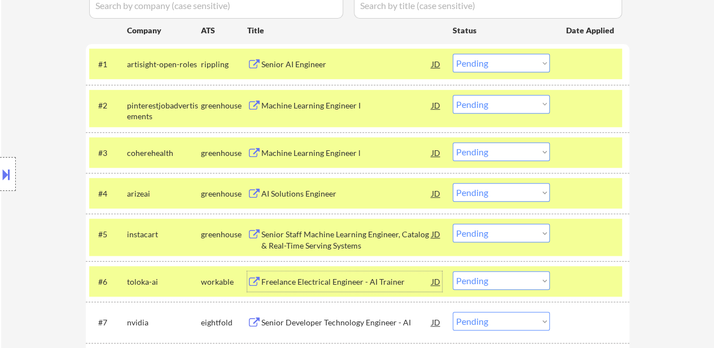
click at [513, 238] on select "Choose an option... Pending Applied Excluded (Questions) Excluded (Expired) Exc…" at bounding box center [501, 233] width 97 height 19
click at [453, 224] on select "Choose an option... Pending Applied Excluded (Questions) Excluded (Expired) Exc…" at bounding box center [501, 233] width 97 height 19
select select ""pending""
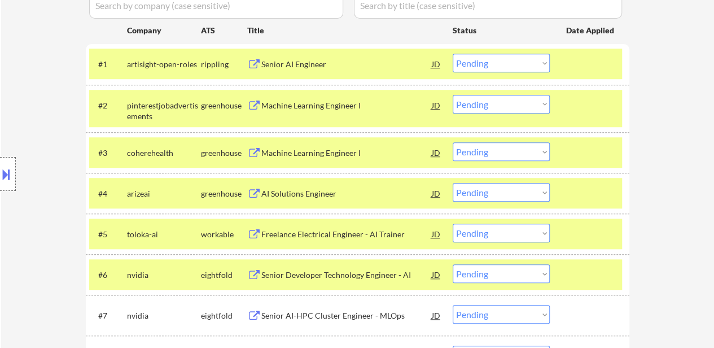
click at [520, 275] on select "Choose an option... Pending Applied Excluded (Questions) Excluded (Expired) Exc…" at bounding box center [501, 273] width 97 height 19
click at [453, 264] on select "Choose an option... Pending Applied Excluded (Questions) Excluded (Expired) Exc…" at bounding box center [501, 273] width 97 height 19
click at [528, 274] on select "Choose an option... Pending Applied Excluded (Questions) Excluded (Expired) Exc…" at bounding box center [501, 273] width 97 height 19
click at [453, 264] on select "Choose an option... Pending Applied Excluded (Questions) Excluded (Expired) Exc…" at bounding box center [501, 273] width 97 height 19
select select ""pending""
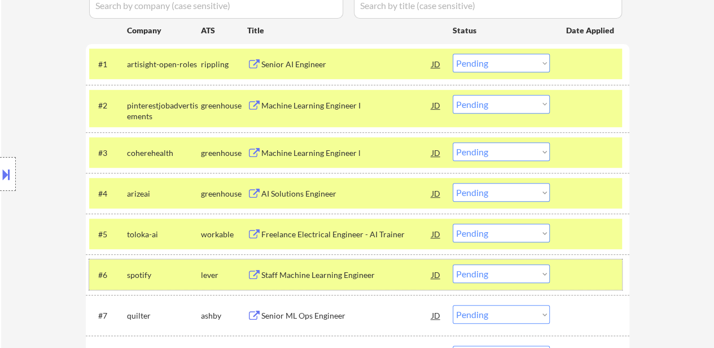
click at [601, 268] on div at bounding box center [591, 274] width 50 height 20
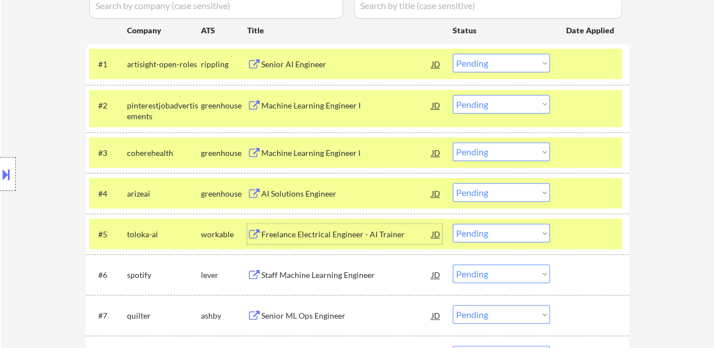
click at [365, 241] on div "Freelance Electrical Engineer - AI Trainer" at bounding box center [346, 234] width 170 height 20
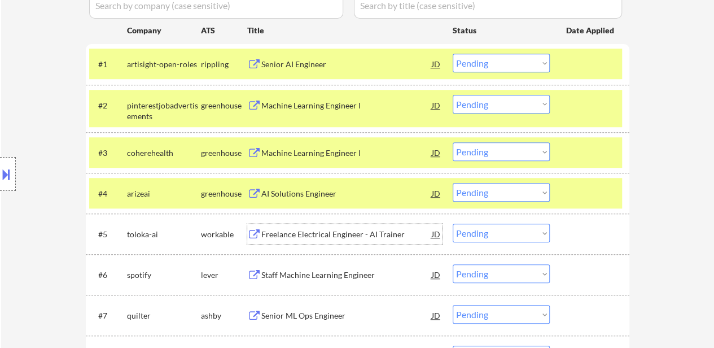
click at [492, 234] on select "Choose an option... Pending Applied Excluded (Questions) Excluded (Expired) Exc…" at bounding box center [501, 233] width 97 height 19
click at [453, 224] on select "Choose an option... Pending Applied Excluded (Questions) Excluded (Expired) Exc…" at bounding box center [501, 233] width 97 height 19
select select ""pending""
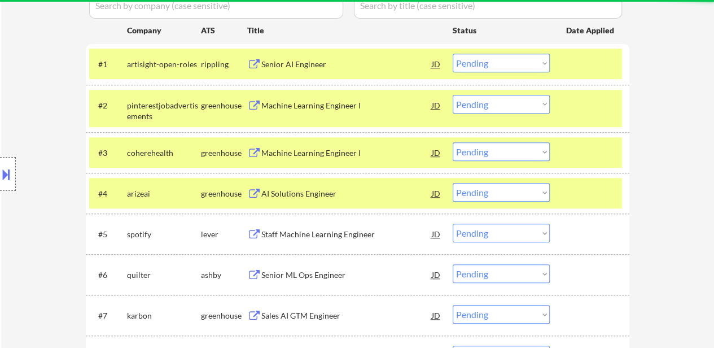
click at [322, 238] on div "Staff Machine Learning Engineer" at bounding box center [346, 234] width 170 height 11
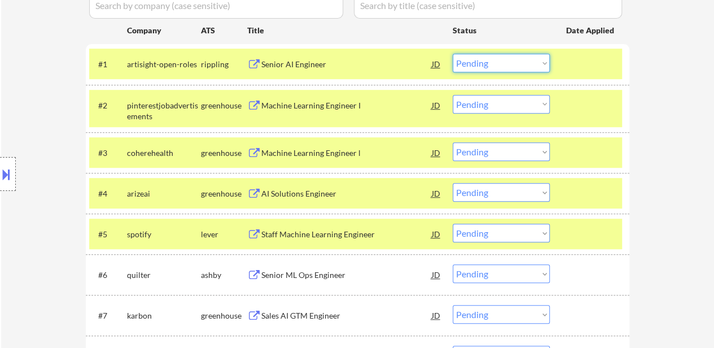
click at [514, 61] on select "Choose an option... Pending Applied Excluded (Questions) Excluded (Expired) Exc…" at bounding box center [501, 63] width 97 height 19
click at [453, 54] on select "Choose an option... Pending Applied Excluded (Questions) Excluded (Expired) Exc…" at bounding box center [501, 63] width 97 height 19
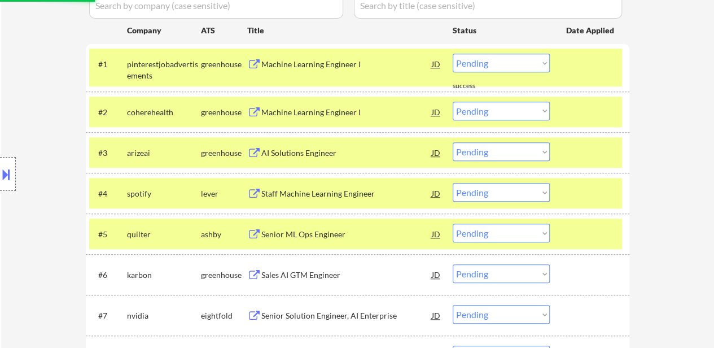
click at [586, 233] on div at bounding box center [591, 234] width 50 height 20
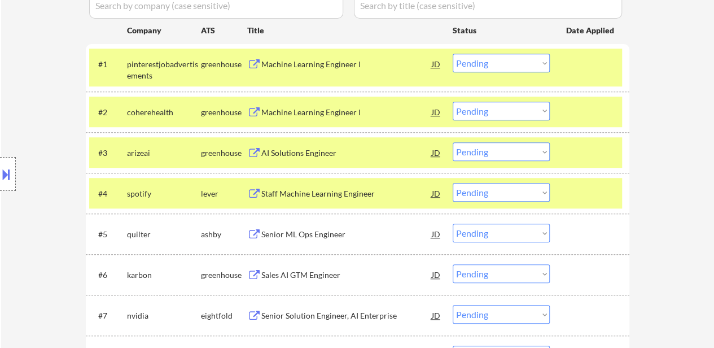
click at [500, 64] on select "Choose an option... Pending Applied Excluded (Questions) Excluded (Expired) Exc…" at bounding box center [501, 63] width 97 height 19
click at [453, 54] on select "Choose an option... Pending Applied Excluded (Questions) Excluded (Expired) Exc…" at bounding box center [501, 63] width 97 height 19
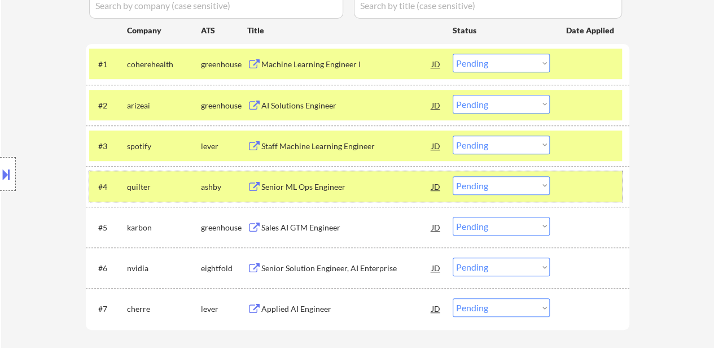
click at [581, 180] on div at bounding box center [591, 186] width 50 height 20
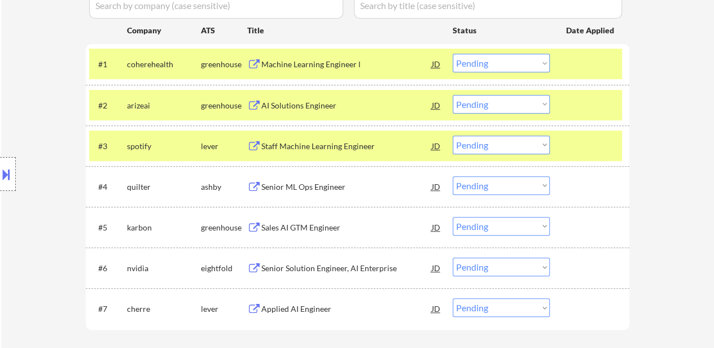
click at [506, 65] on select "Choose an option... Pending Applied Excluded (Questions) Excluded (Expired) Exc…" at bounding box center [501, 63] width 97 height 19
click at [453, 54] on select "Choose an option... Pending Applied Excluded (Questions) Excluded (Expired) Exc…" at bounding box center [501, 63] width 97 height 19
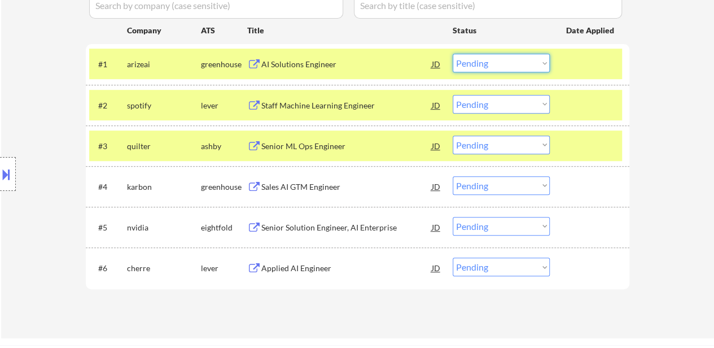
click at [513, 62] on select "Choose an option... Pending Applied Excluded (Questions) Excluded (Expired) Exc…" at bounding box center [501, 63] width 97 height 19
click at [453, 54] on select "Choose an option... Pending Applied Excluded (Questions) Excluded (Expired) Exc…" at bounding box center [501, 63] width 97 height 19
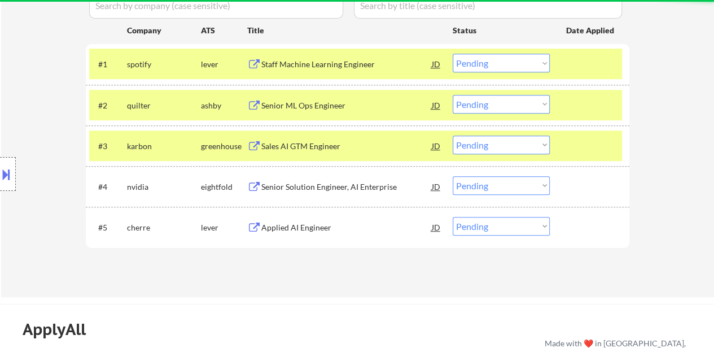
click at [580, 95] on div at bounding box center [591, 105] width 50 height 20
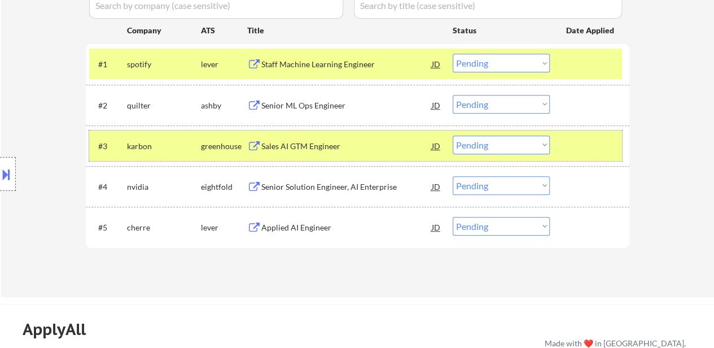
click at [580, 139] on div at bounding box center [591, 145] width 50 height 20
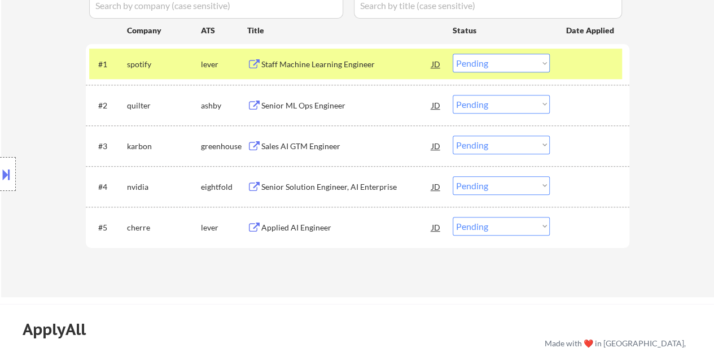
click at [540, 60] on select "Choose an option... Pending Applied Excluded (Questions) Excluded (Expired) Exc…" at bounding box center [501, 63] width 97 height 19
click at [453, 54] on select "Choose an option... Pending Applied Excluded (Questions) Excluded (Expired) Exc…" at bounding box center [501, 63] width 97 height 19
select select ""pending""
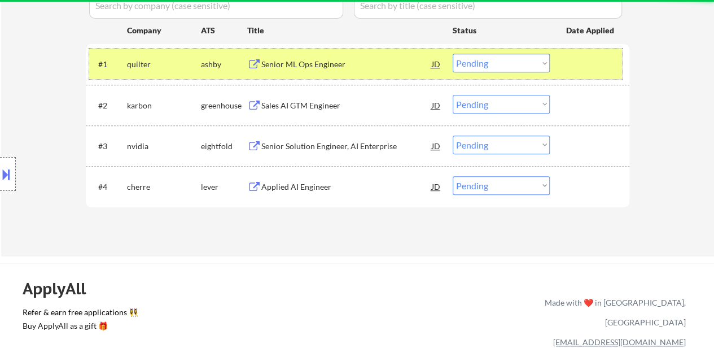
click at [598, 76] on div "#1 quilter ashby Senior ML Ops Engineer JD Choose an option... Pending Applied …" at bounding box center [355, 64] width 533 height 30
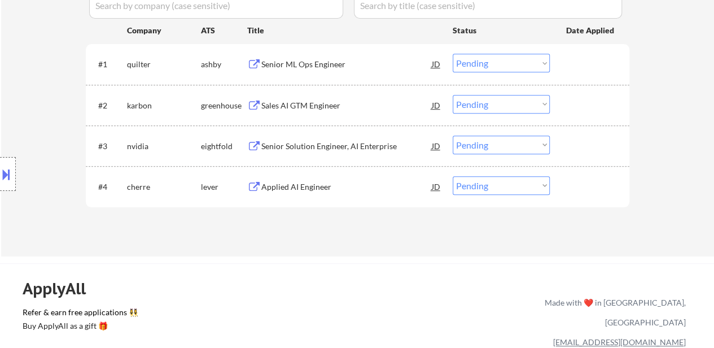
click at [380, 68] on div "Senior ML Ops Engineer" at bounding box center [346, 64] width 170 height 11
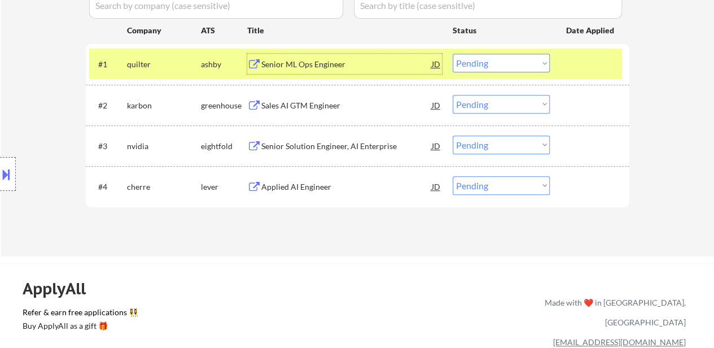
click at [339, 101] on div "Sales AI GTM Engineer" at bounding box center [346, 105] width 170 height 11
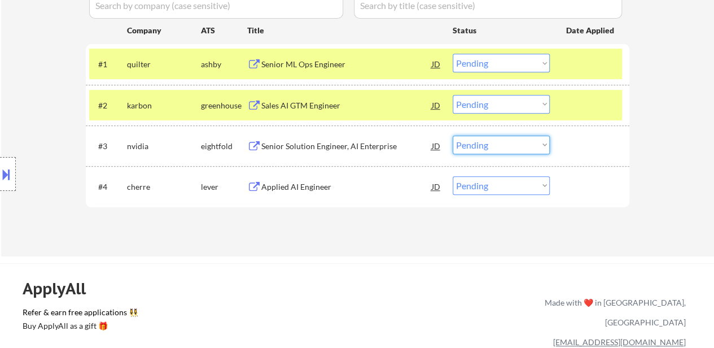
drag, startPoint x: 498, startPoint y: 142, endPoint x: 497, endPoint y: 150, distance: 8.0
click at [498, 142] on select "Choose an option... Pending Applied Excluded (Questions) Excluded (Expired) Exc…" at bounding box center [501, 144] width 97 height 19
click at [453, 135] on select "Choose an option... Pending Applied Excluded (Questions) Excluded (Expired) Exc…" at bounding box center [501, 144] width 97 height 19
click at [309, 183] on div "Applied AI Engineer" at bounding box center [346, 186] width 170 height 11
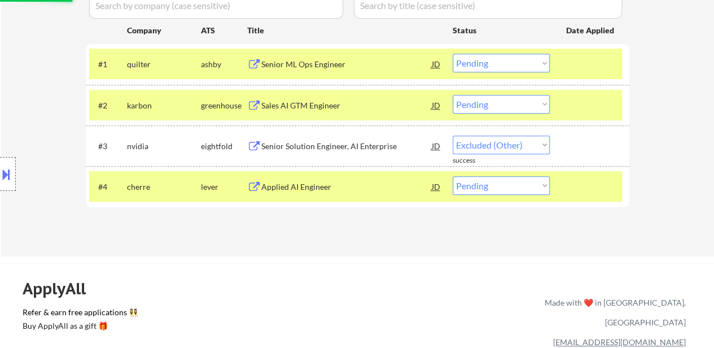
select select ""pending""
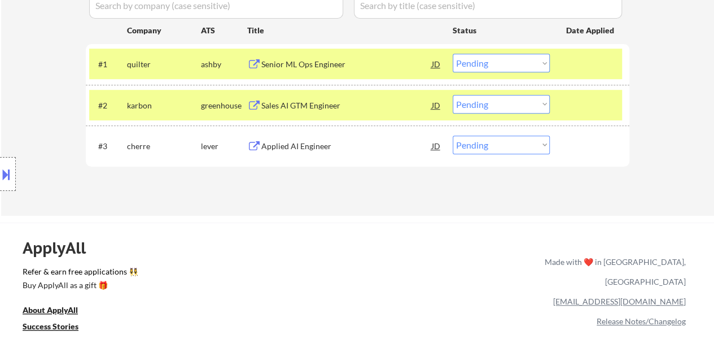
click at [510, 60] on select "Choose an option... Pending Applied Excluded (Questions) Excluded (Expired) Exc…" at bounding box center [501, 63] width 97 height 19
select select ""excluded__bad_match_""
click at [453, 54] on select "Choose an option... Pending Applied Excluded (Questions) Excluded (Expired) Exc…" at bounding box center [501, 63] width 97 height 19
click at [520, 103] on select "Choose an option... Pending Applied Excluded (Questions) Excluded (Expired) Exc…" at bounding box center [501, 104] width 97 height 19
select select ""excluded__bad_match_""
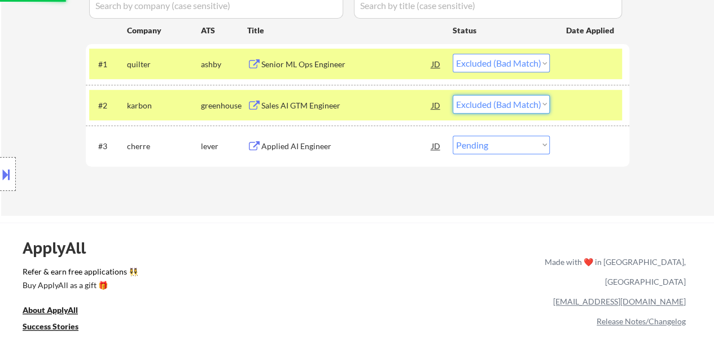
click at [453, 95] on select "Choose an option... Pending Applied Excluded (Questions) Excluded (Expired) Exc…" at bounding box center [501, 104] width 97 height 19
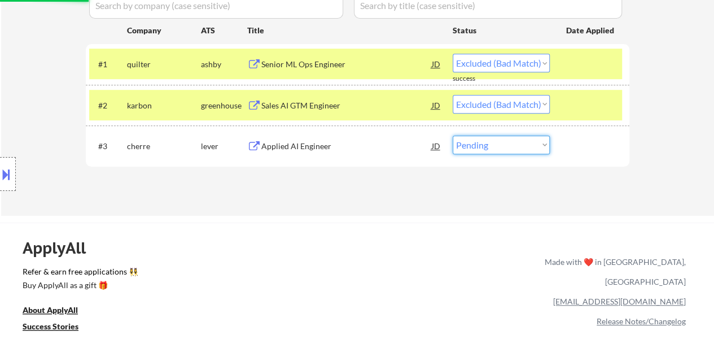
click at [498, 142] on select "Choose an option... Pending Applied Excluded (Questions) Excluded (Expired) Exc…" at bounding box center [501, 144] width 97 height 19
select select ""pending""
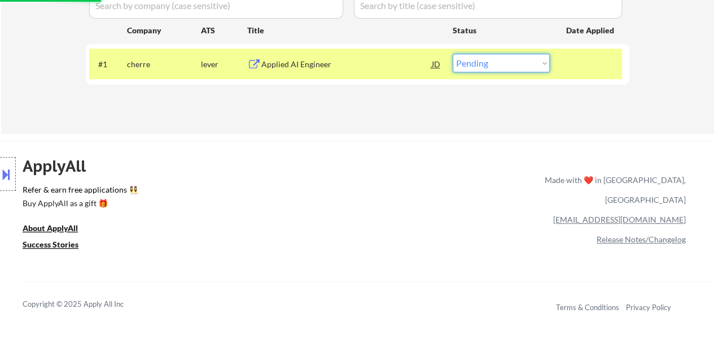
click at [515, 67] on select "Choose an option... Pending Applied Excluded (Questions) Excluded (Expired) Exc…" at bounding box center [501, 63] width 97 height 19
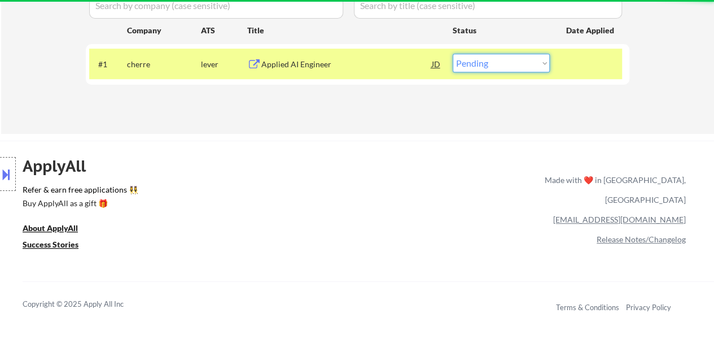
select select ""excluded__bad_match_""
click at [453, 54] on select "Choose an option... Pending Applied Excluded (Questions) Excluded (Expired) Exc…" at bounding box center [501, 63] width 97 height 19
